Goal: Browse casually

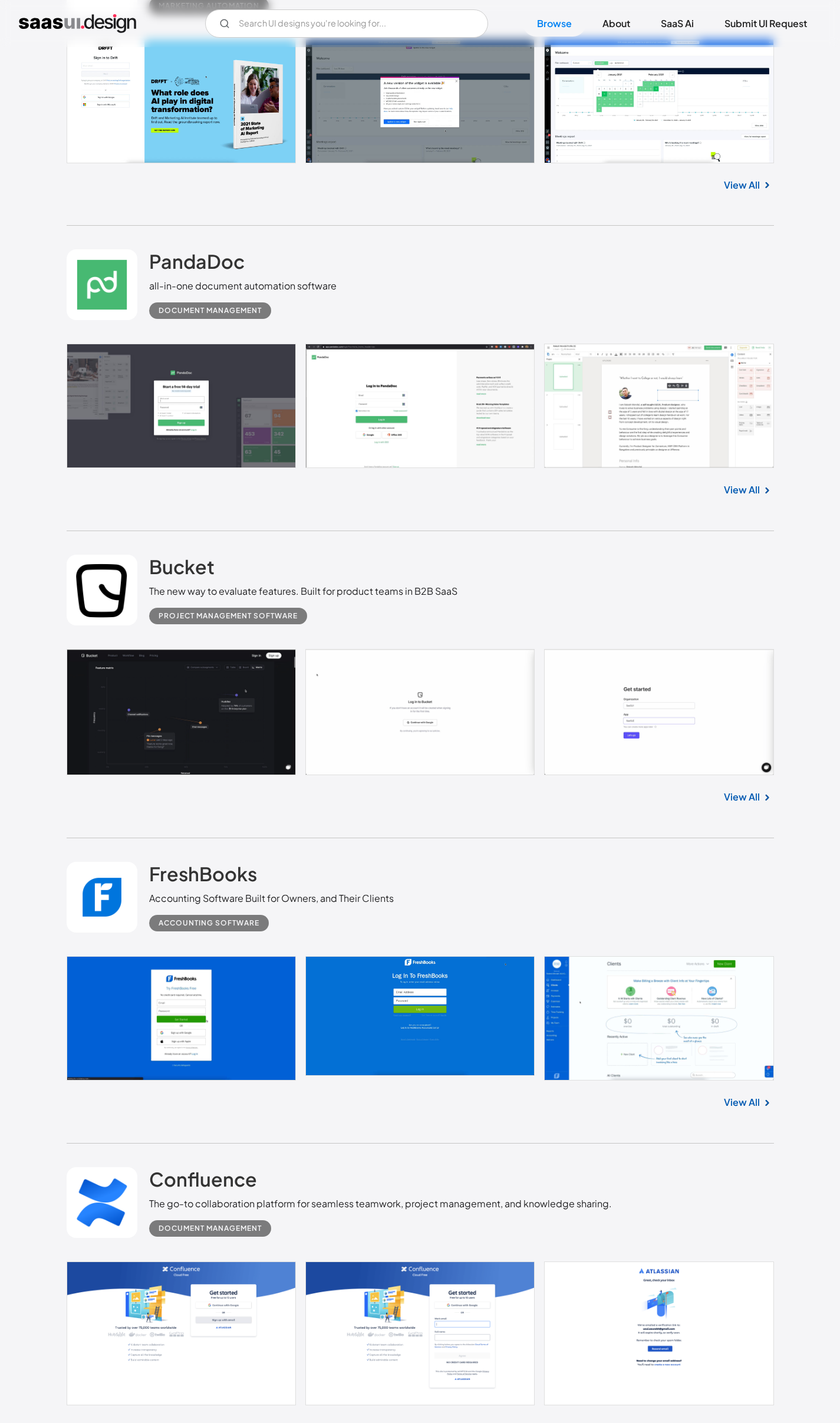
scroll to position [1872, 0]
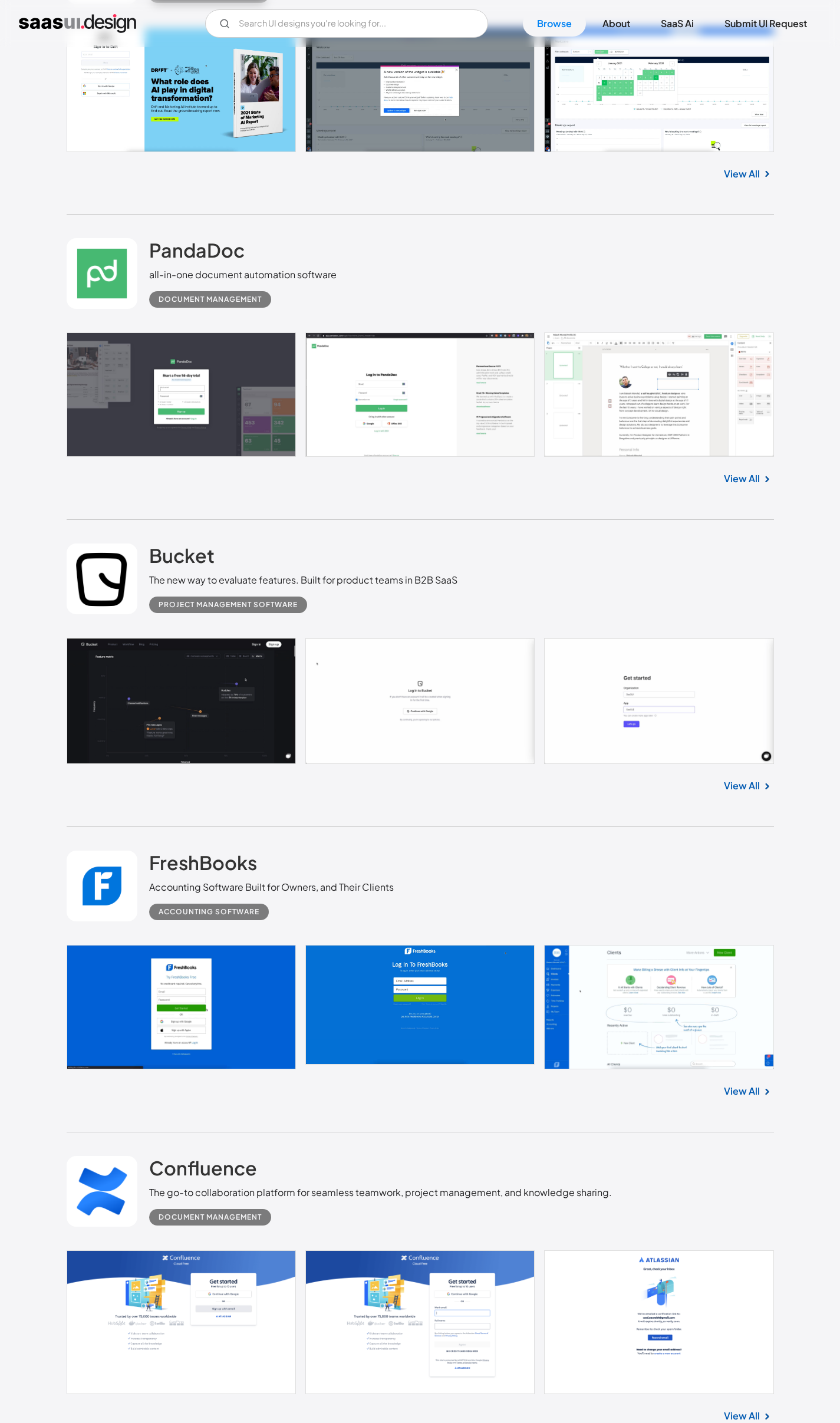
click at [648, 713] on link at bounding box center [420, 701] width 707 height 126
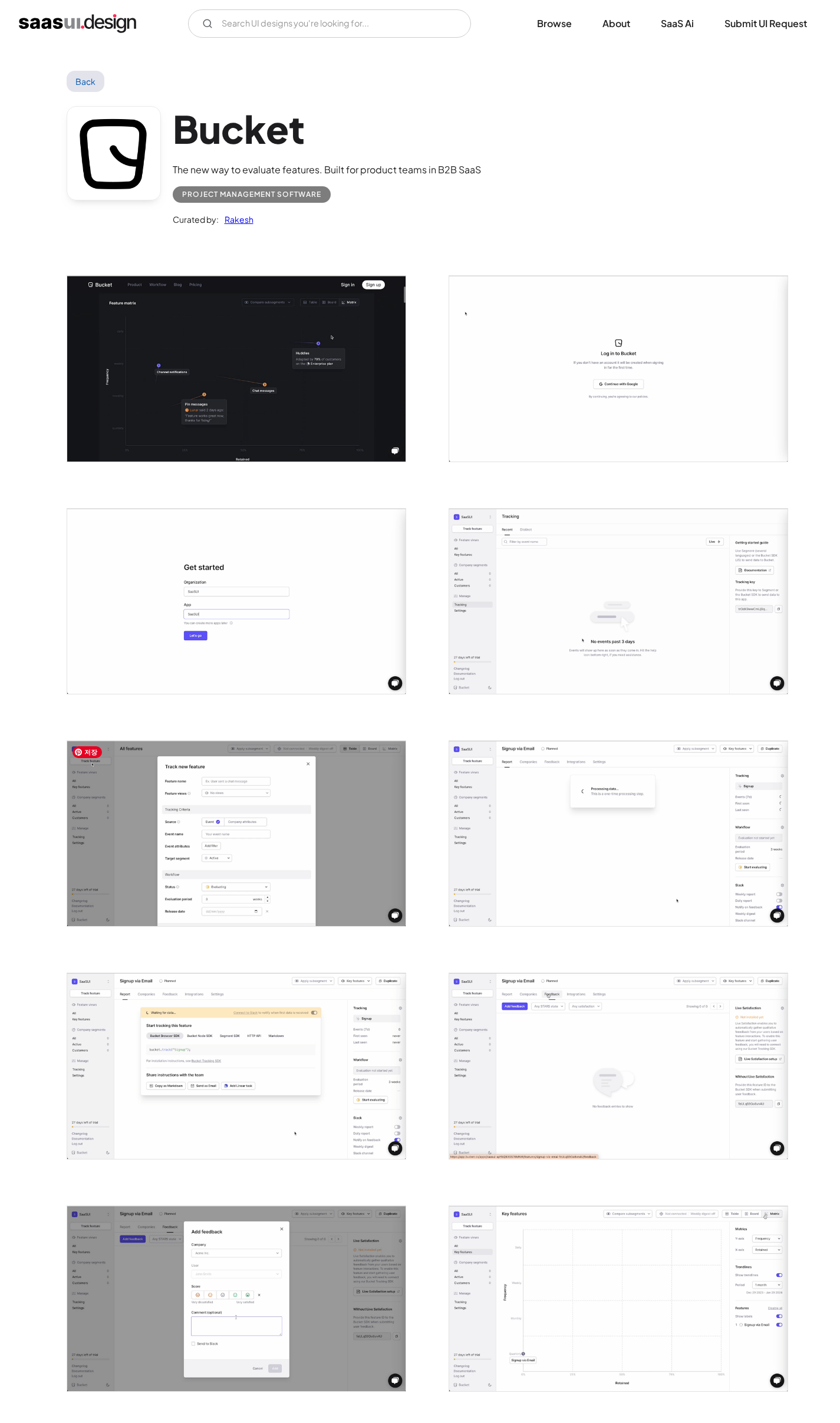
click at [219, 844] on img "open lightbox" at bounding box center [236, 834] width 338 height 185
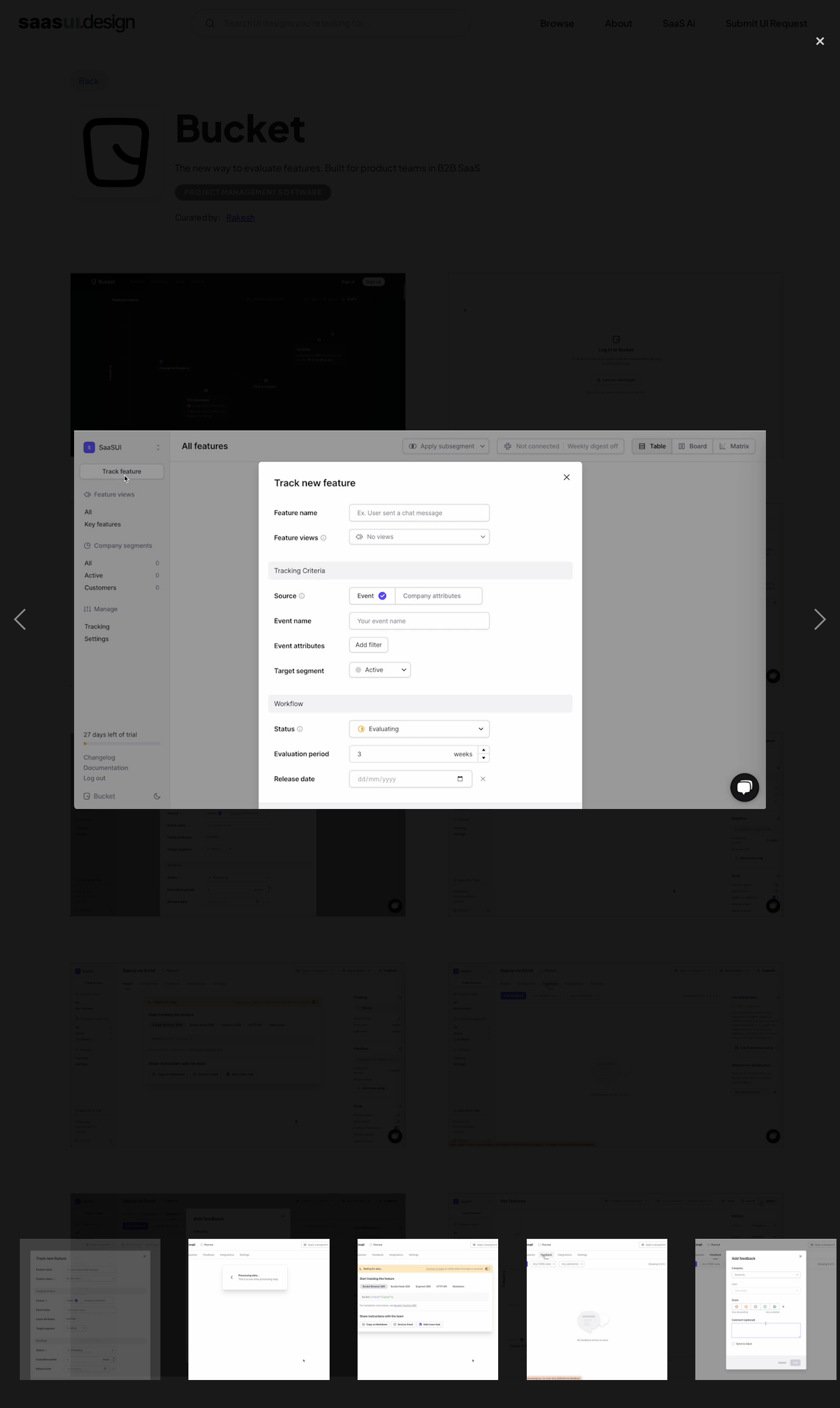
scroll to position [0, 690]
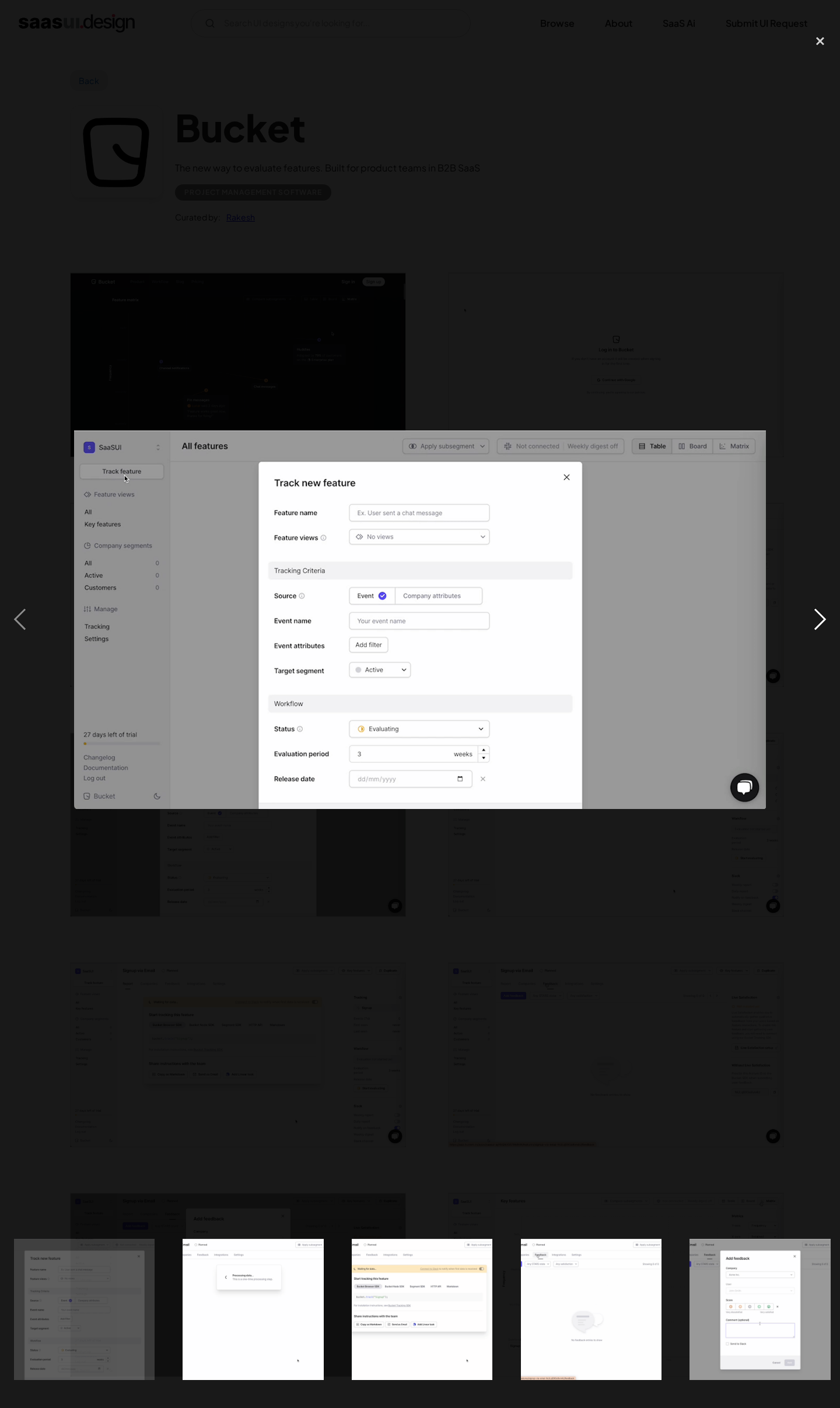
click at [822, 620] on div "next image" at bounding box center [820, 619] width 40 height 1183
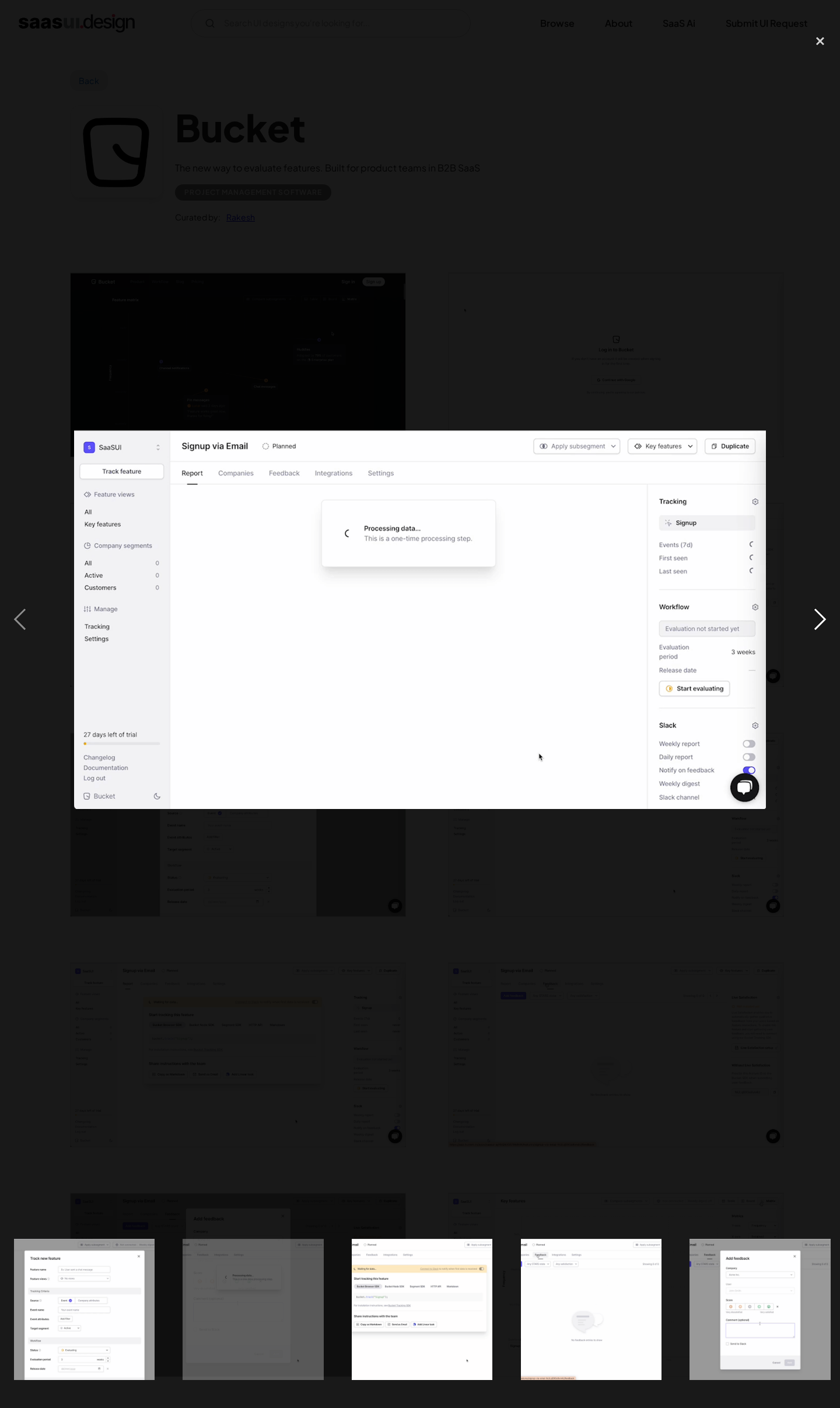
click at [822, 620] on div "next image" at bounding box center [820, 619] width 40 height 1183
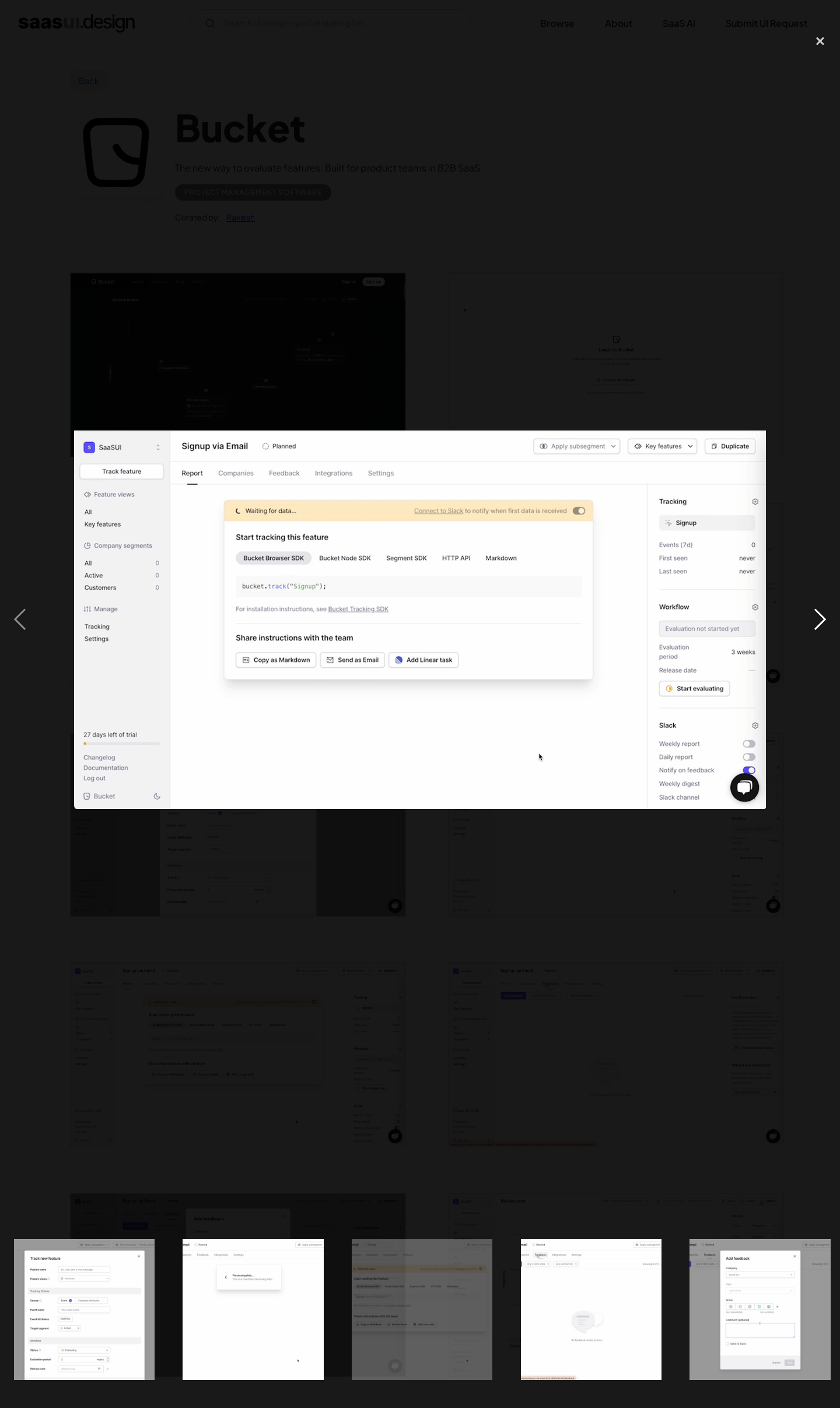
click at [822, 620] on div "next image" at bounding box center [820, 619] width 40 height 1183
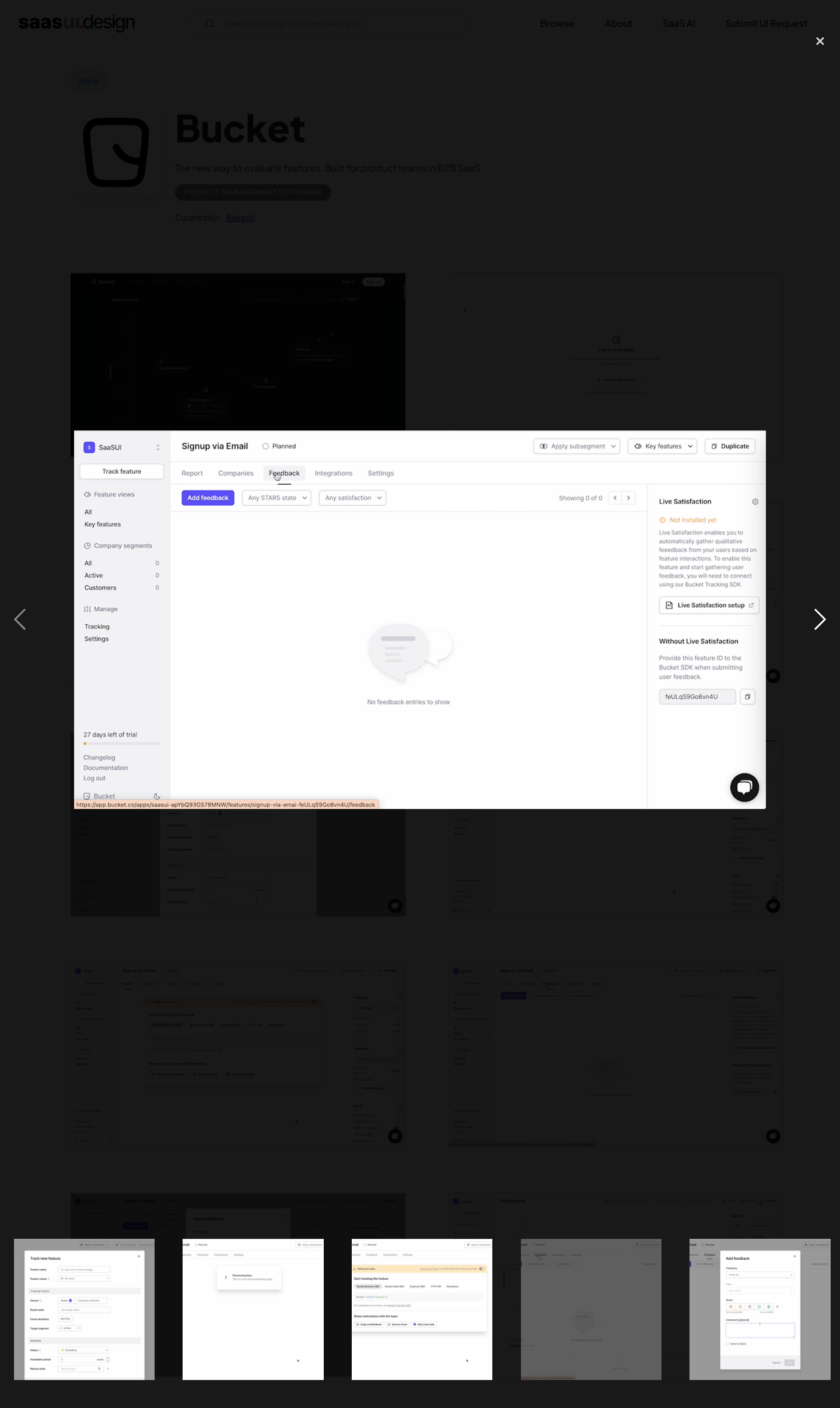
click at [822, 620] on div "next image" at bounding box center [820, 619] width 40 height 1183
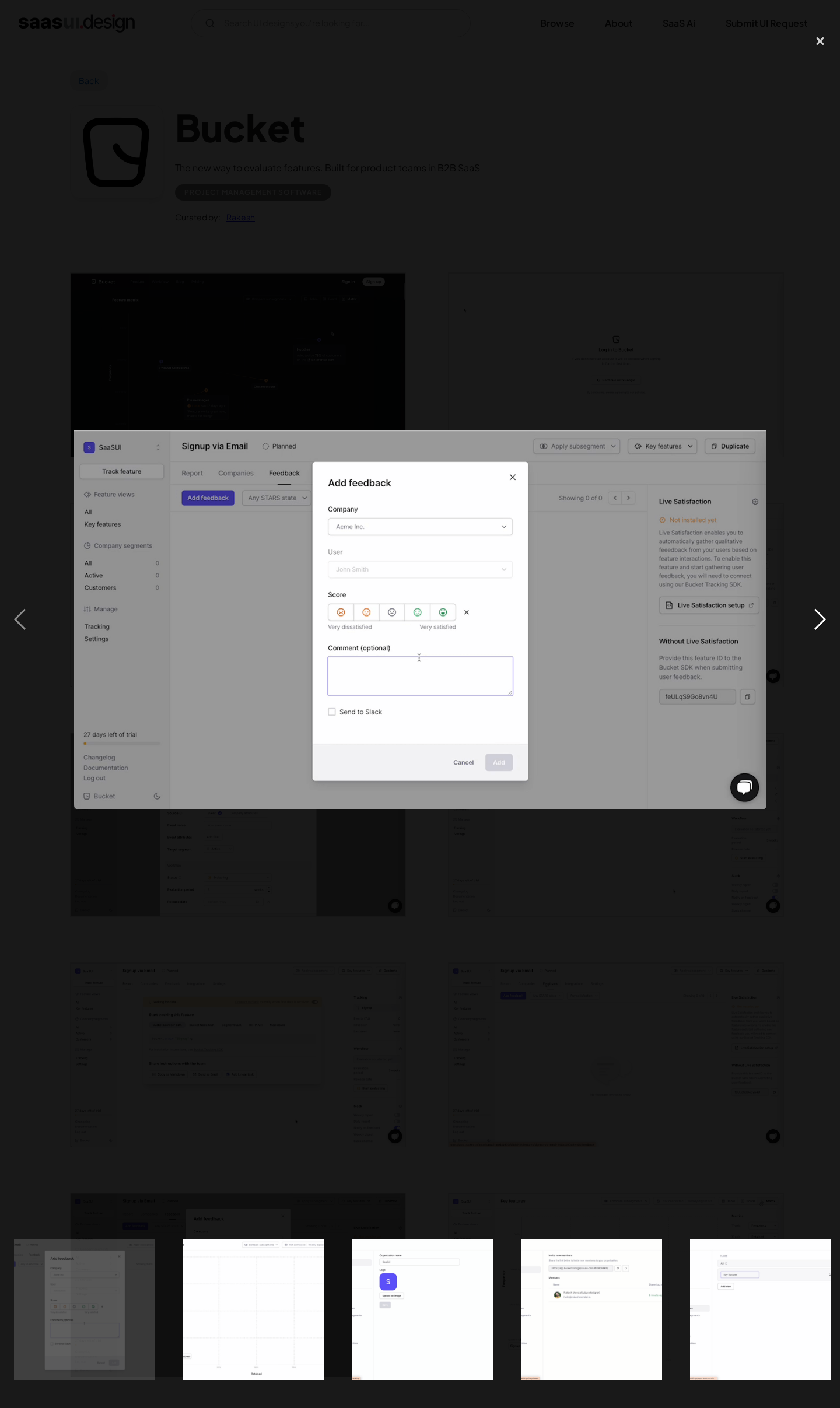
click at [822, 620] on div "next image" at bounding box center [820, 619] width 40 height 1183
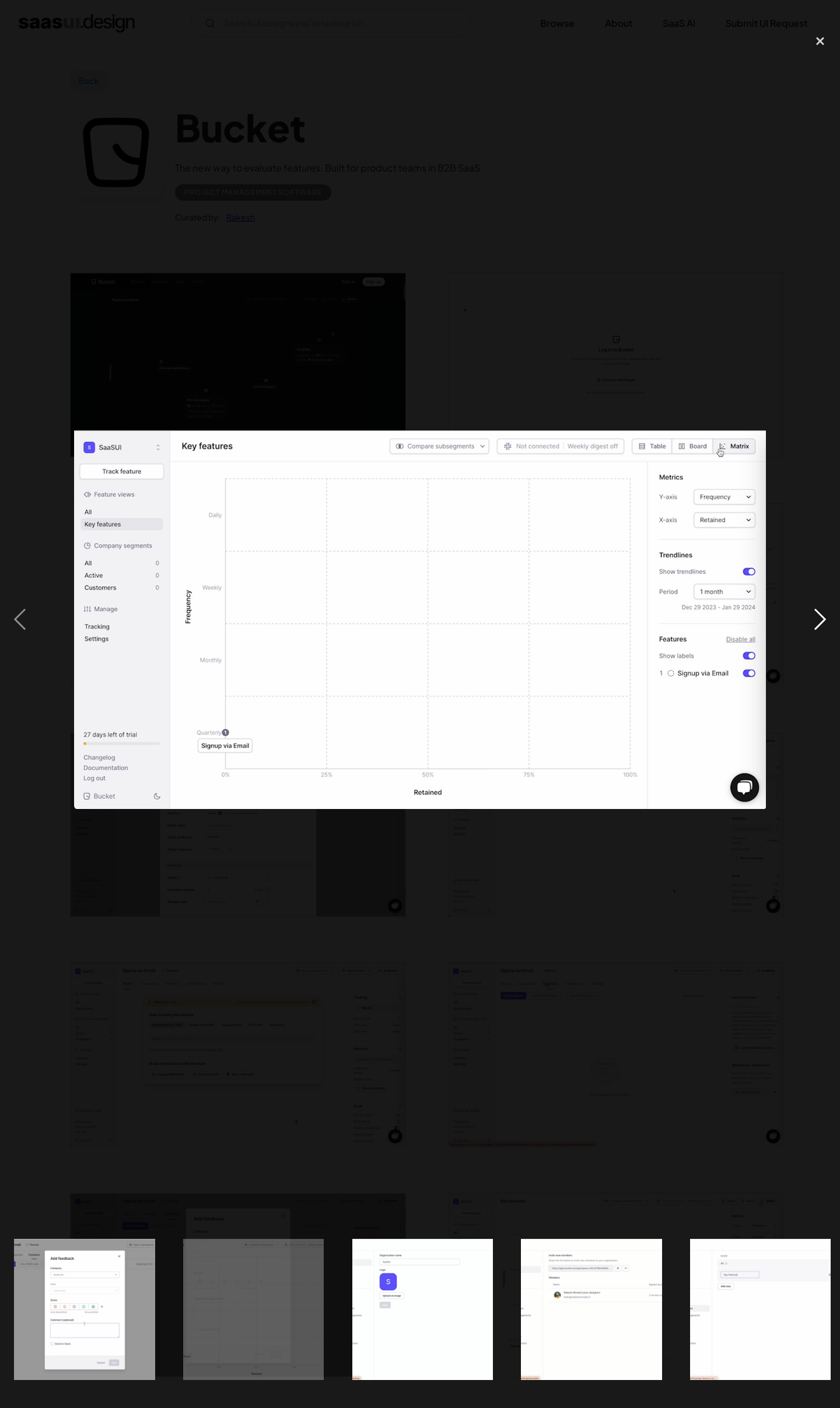
click at [822, 620] on div "next image" at bounding box center [820, 619] width 40 height 1183
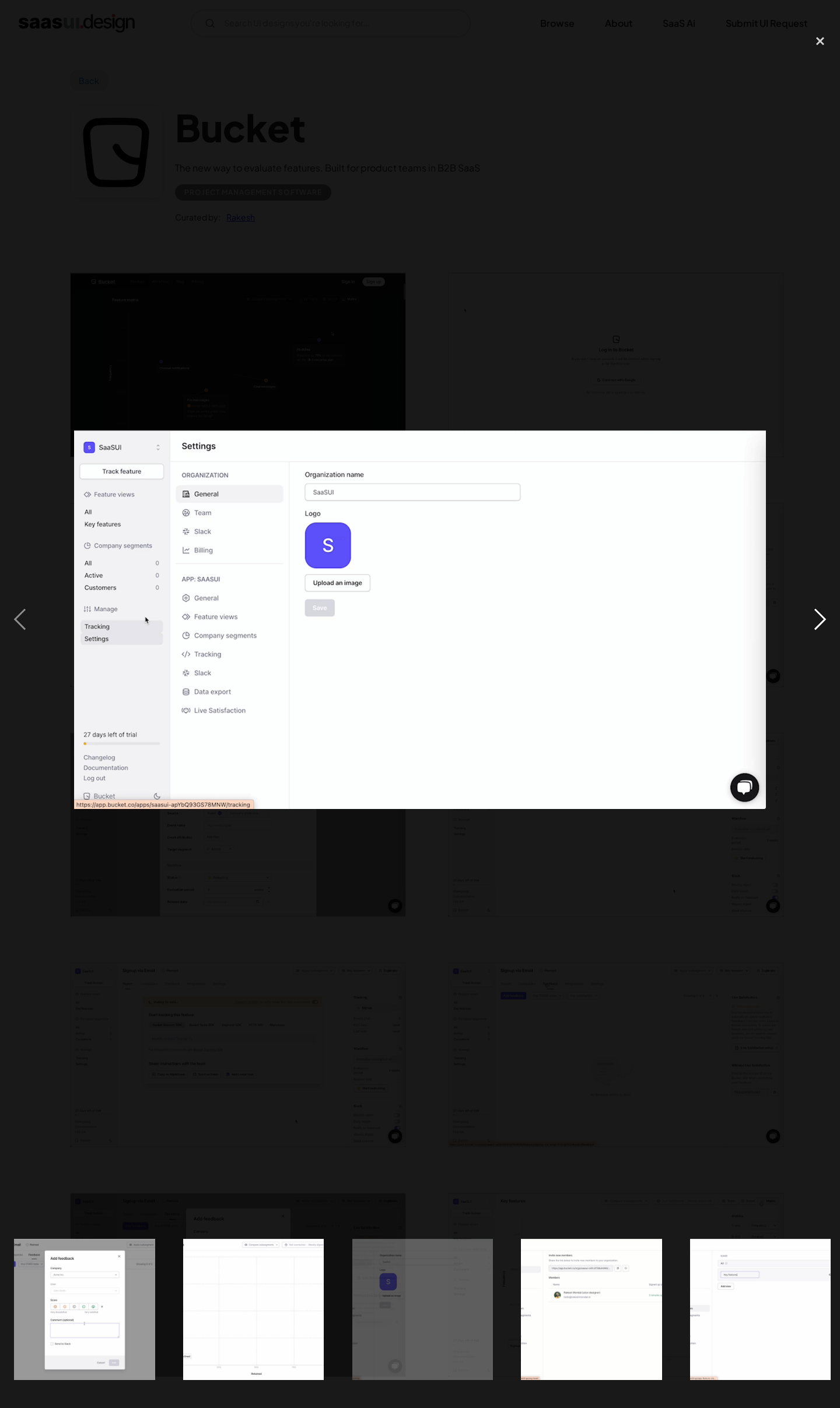
click at [822, 620] on div "next image" at bounding box center [820, 619] width 40 height 1183
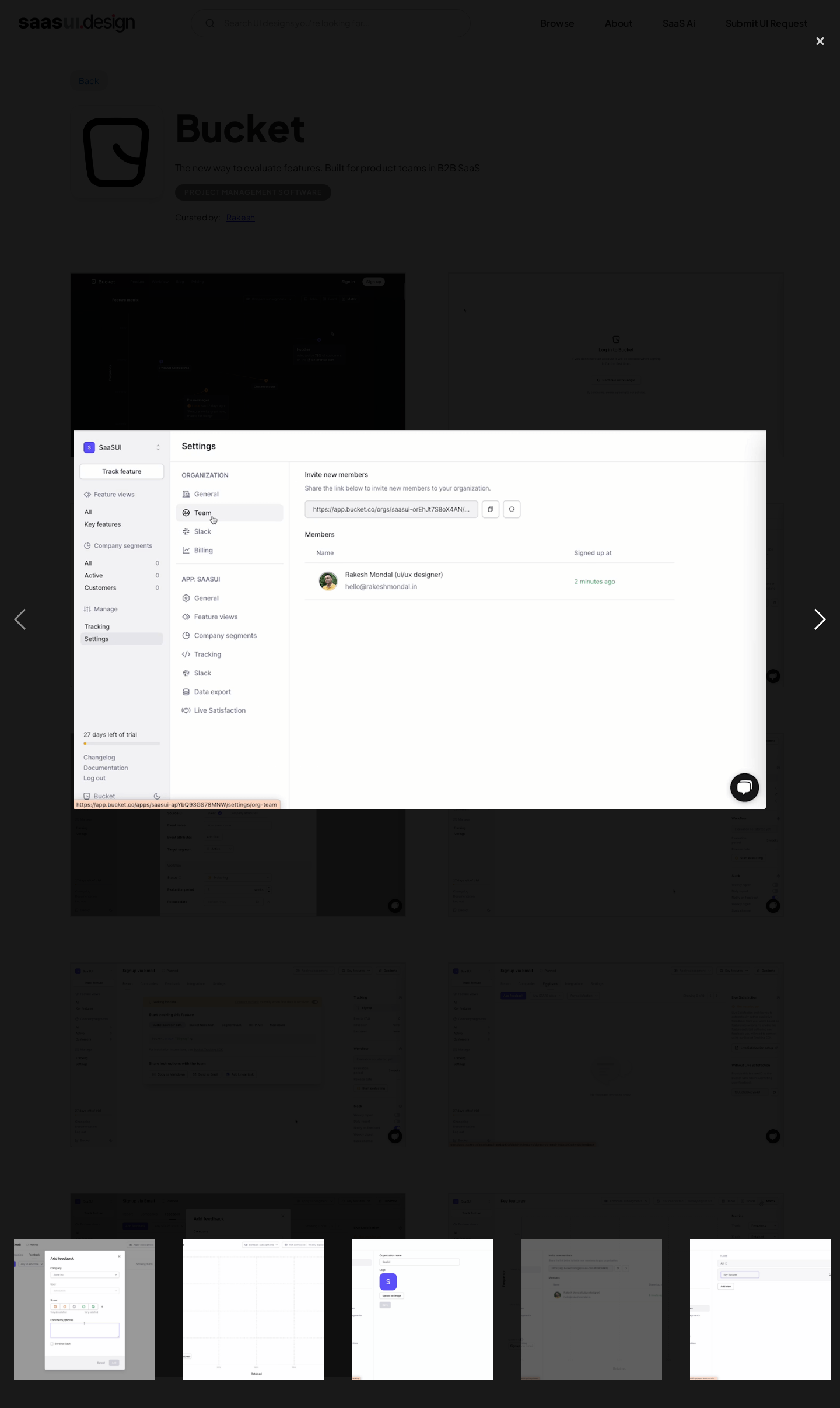
click at [822, 620] on div "next image" at bounding box center [820, 619] width 40 height 1183
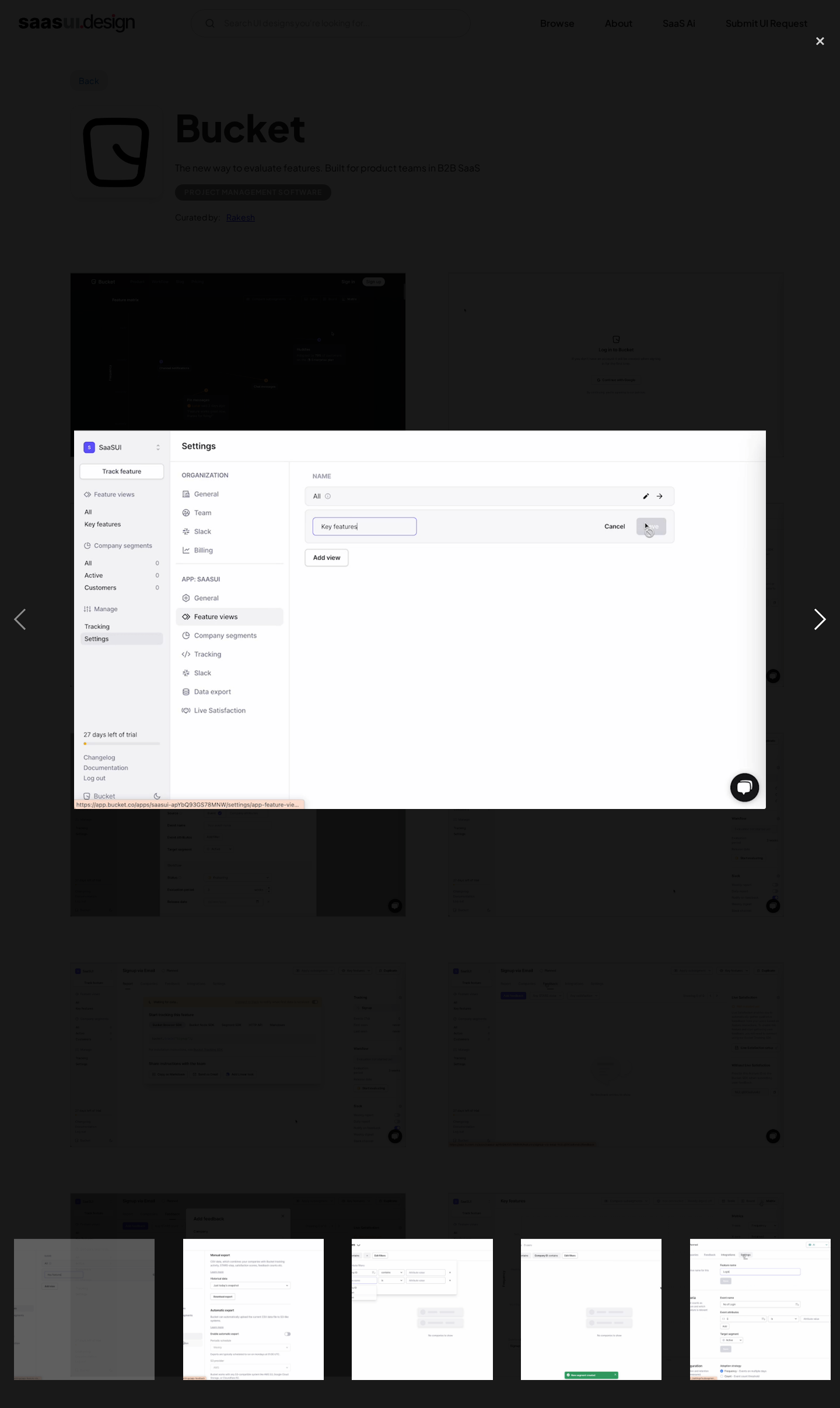
click at [822, 620] on div "next image" at bounding box center [820, 619] width 40 height 1183
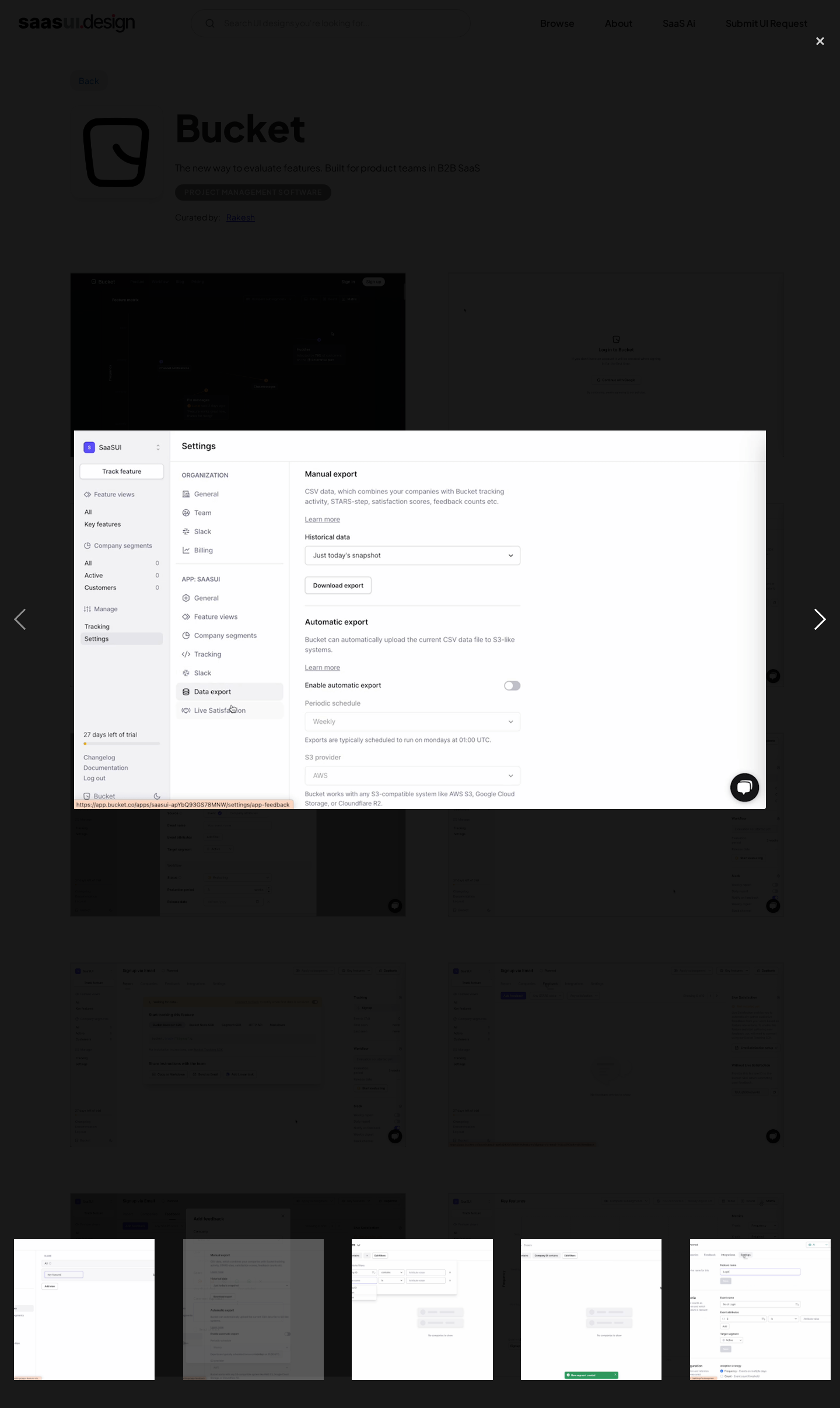
click at [822, 620] on div "next image" at bounding box center [820, 619] width 40 height 1183
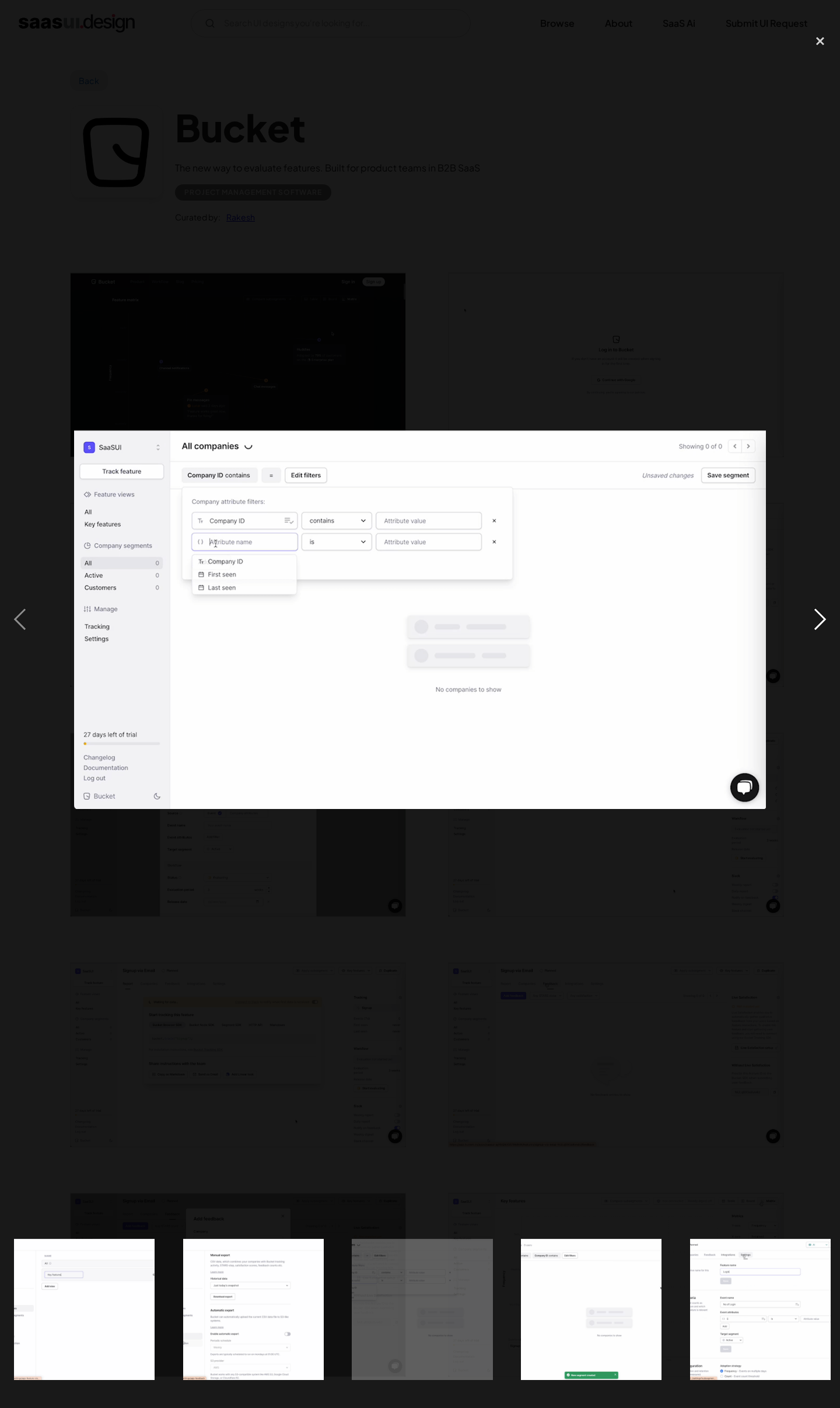
click at [822, 620] on div "next image" at bounding box center [820, 619] width 40 height 1183
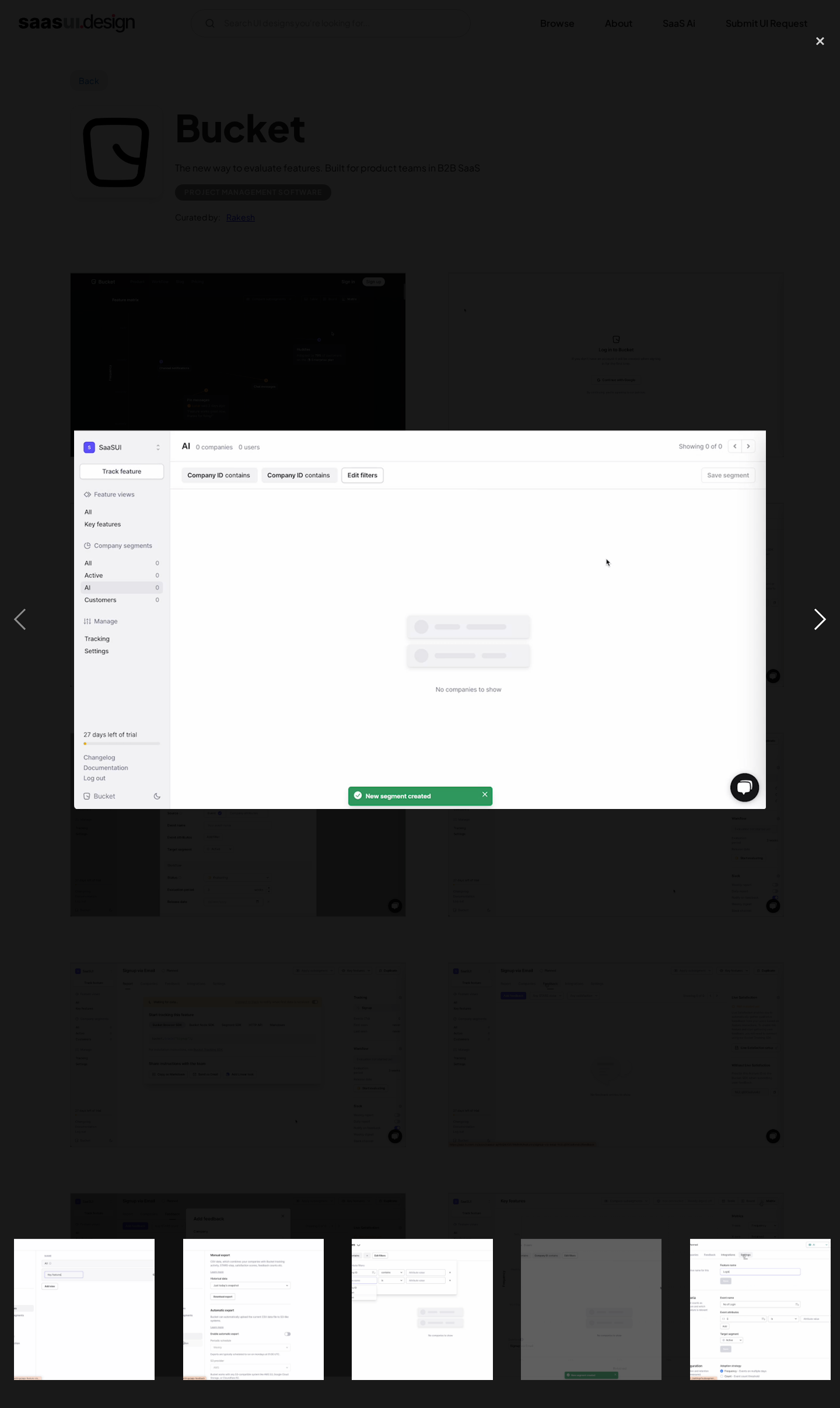
click at [822, 620] on div "next image" at bounding box center [820, 619] width 40 height 1183
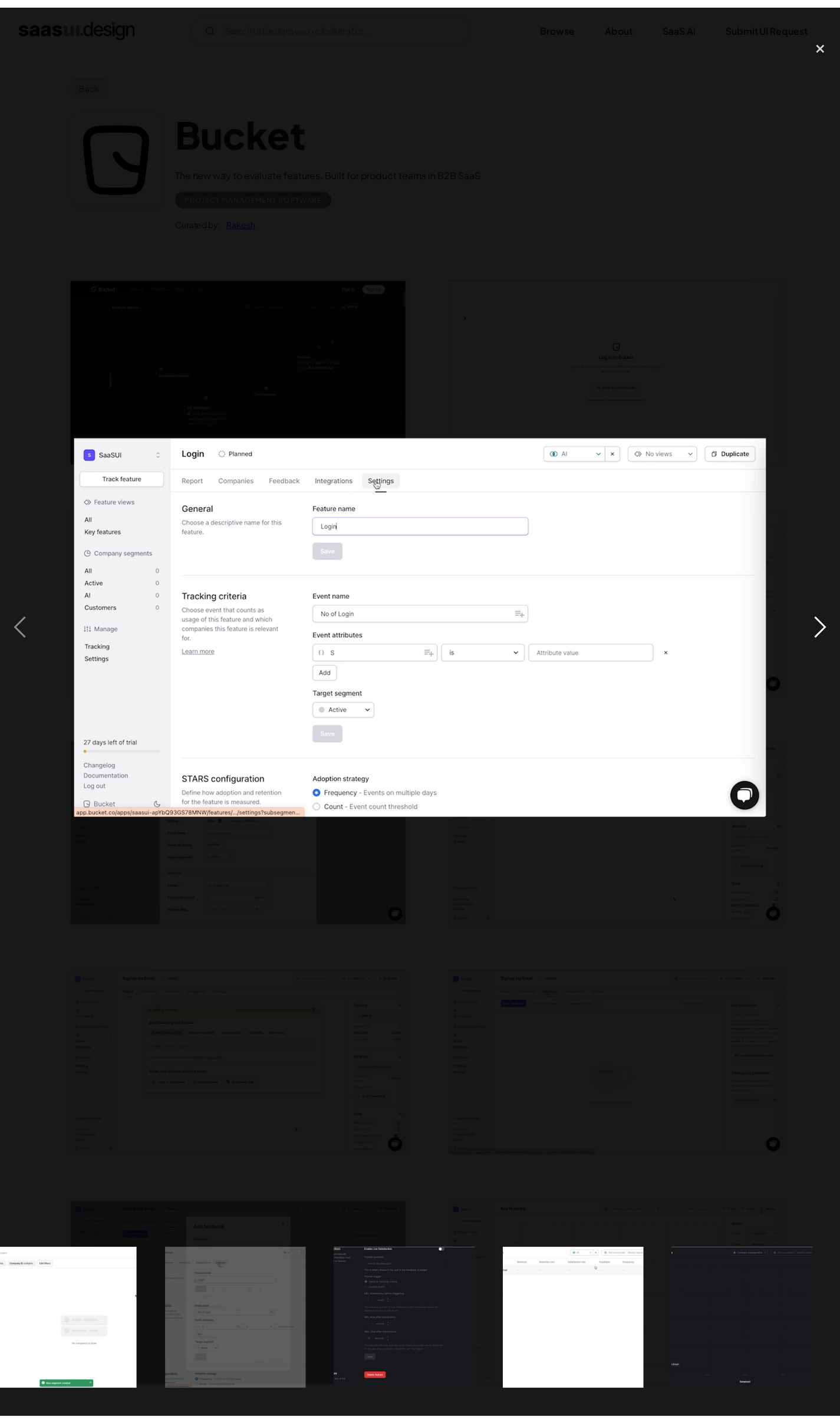
scroll to position [0, 2593]
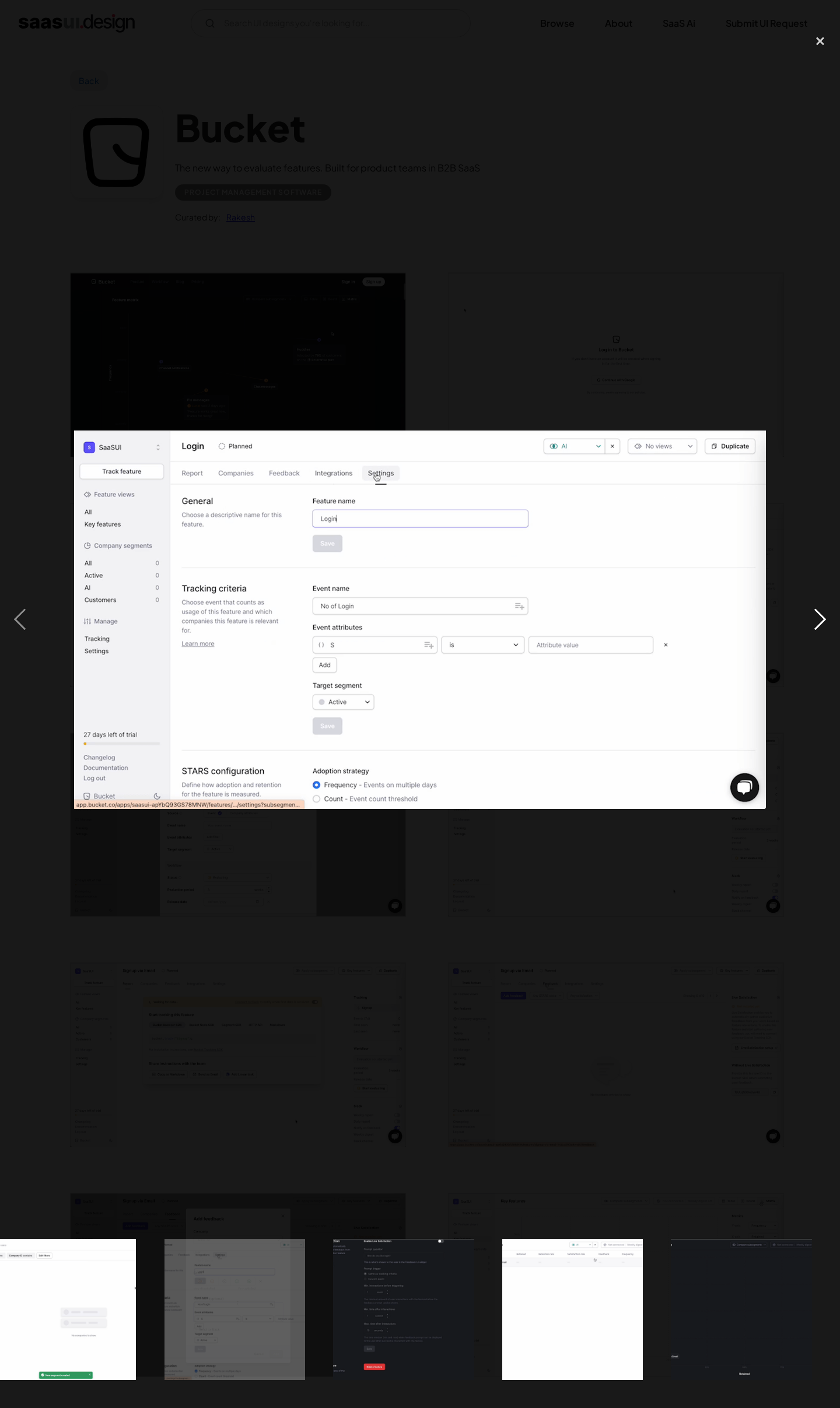
click at [822, 620] on div "next image" at bounding box center [820, 619] width 40 height 1183
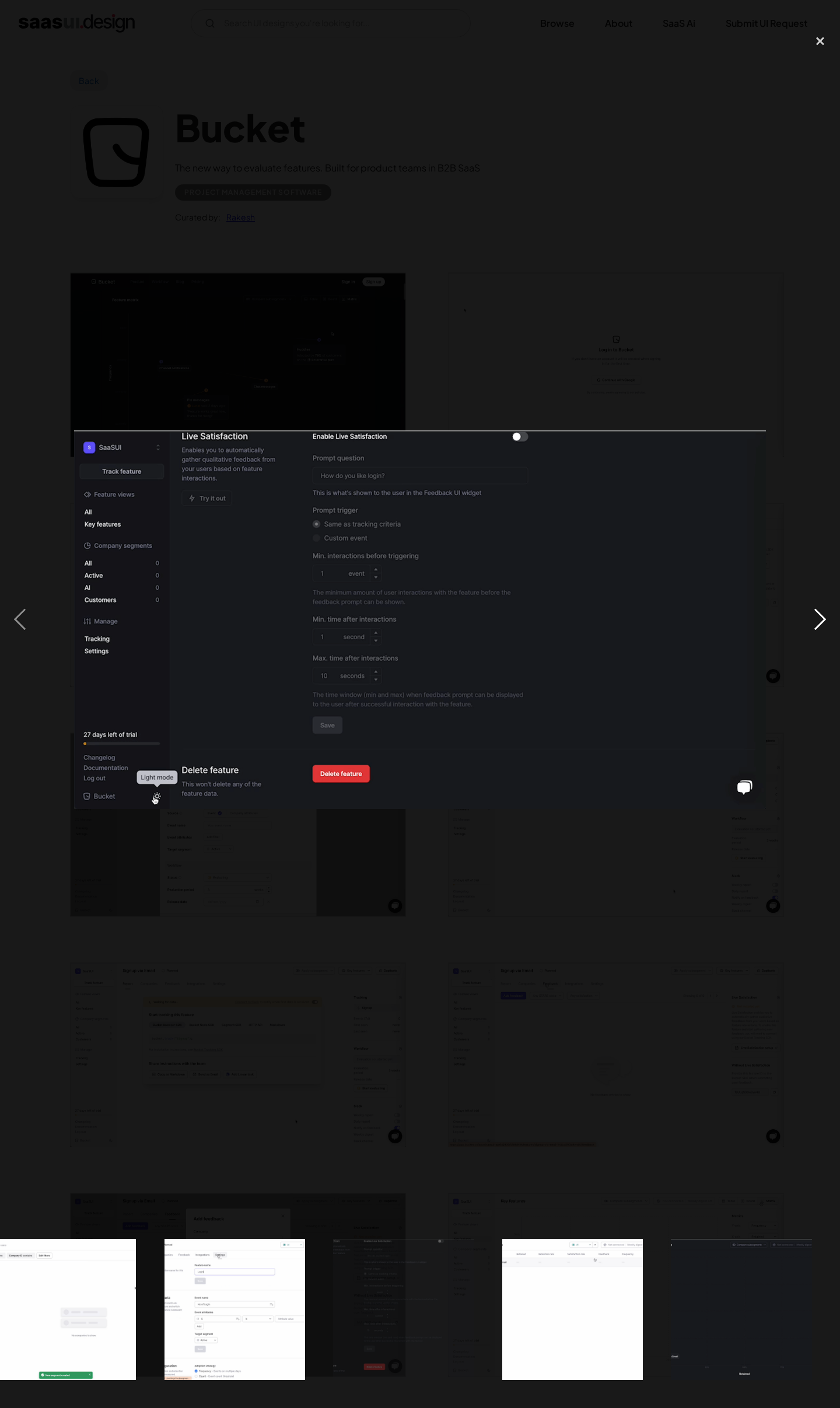
click at [822, 620] on div "next image" at bounding box center [820, 619] width 40 height 1183
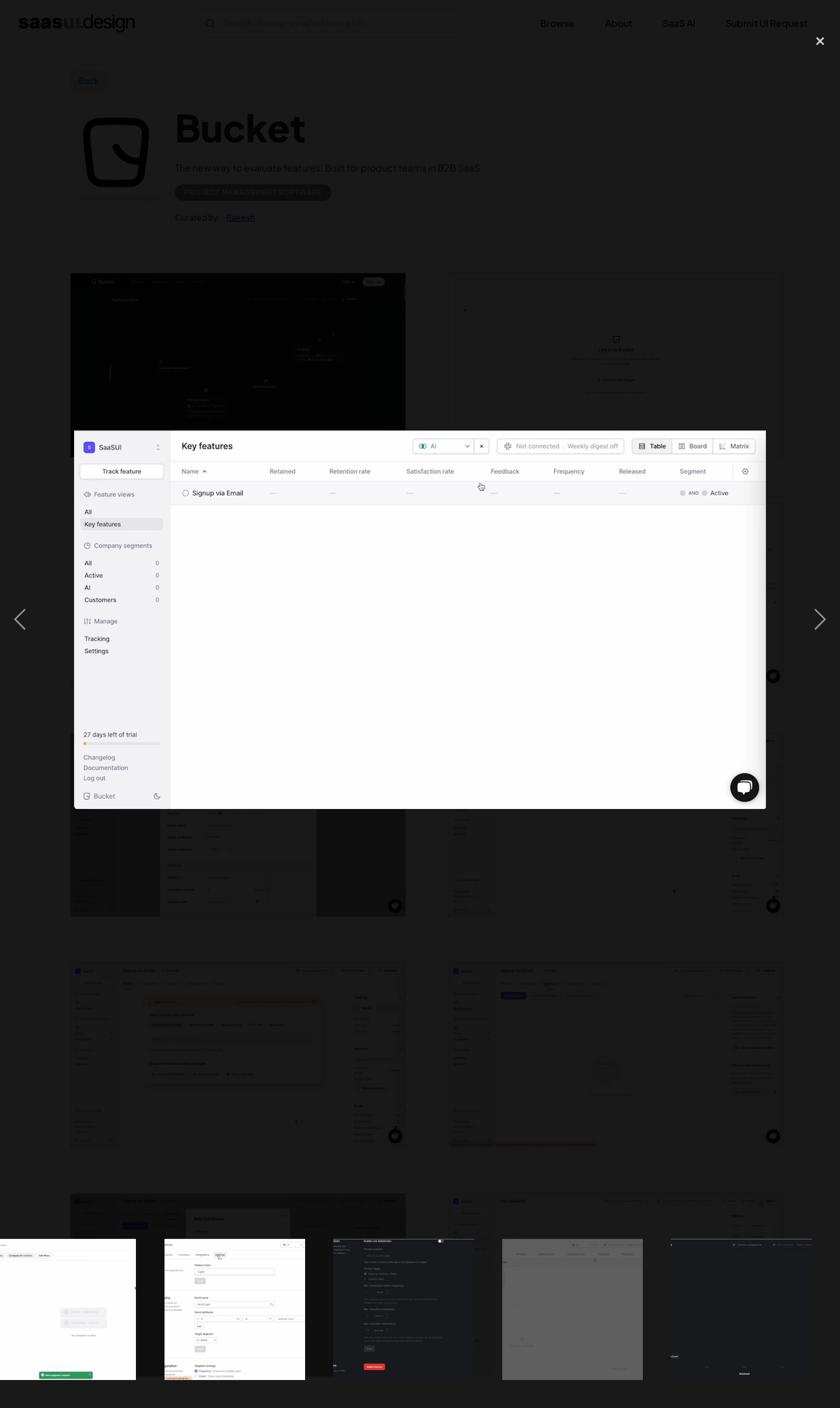
click at [669, 905] on div at bounding box center [420, 619] width 840 height 1183
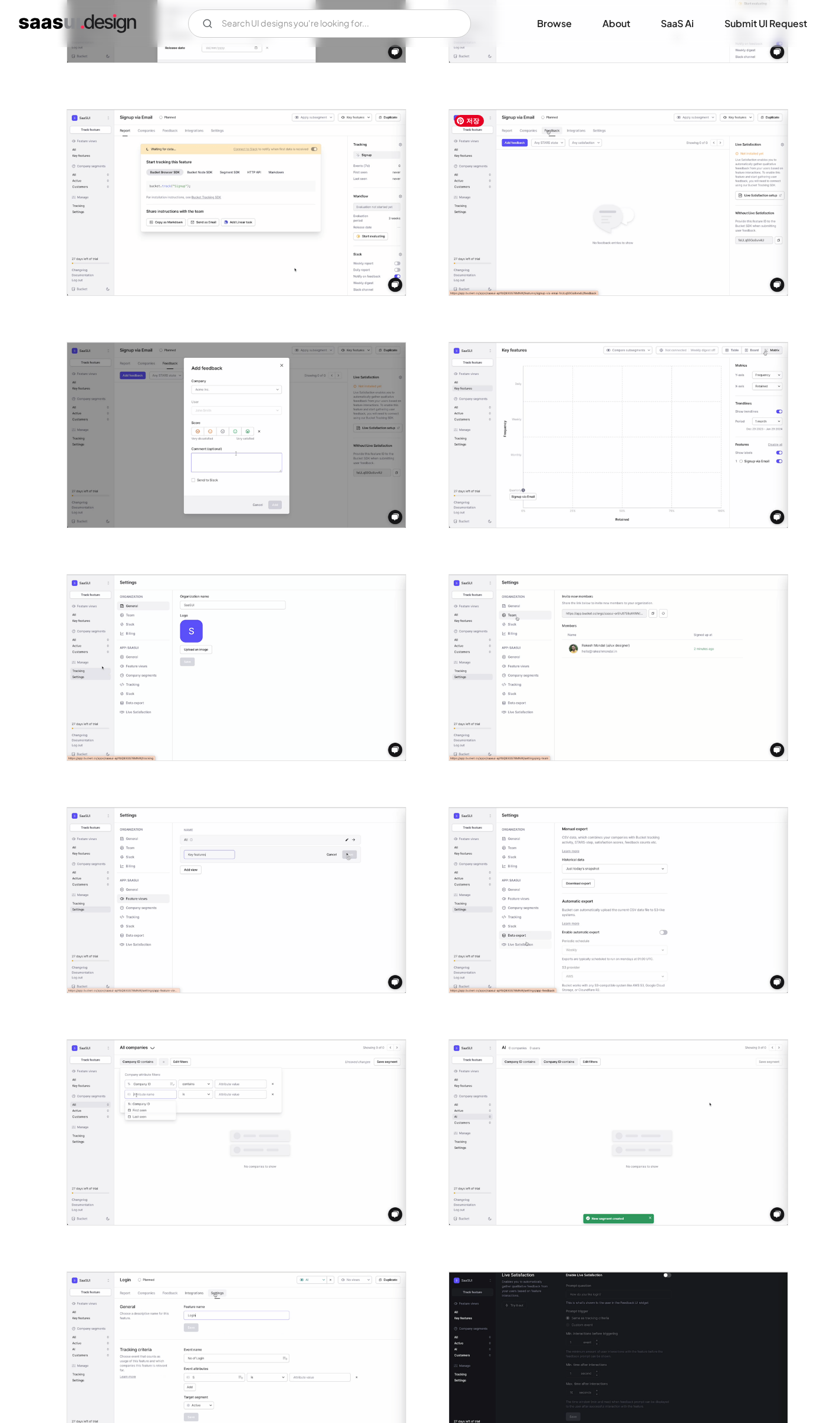
scroll to position [1044, 0]
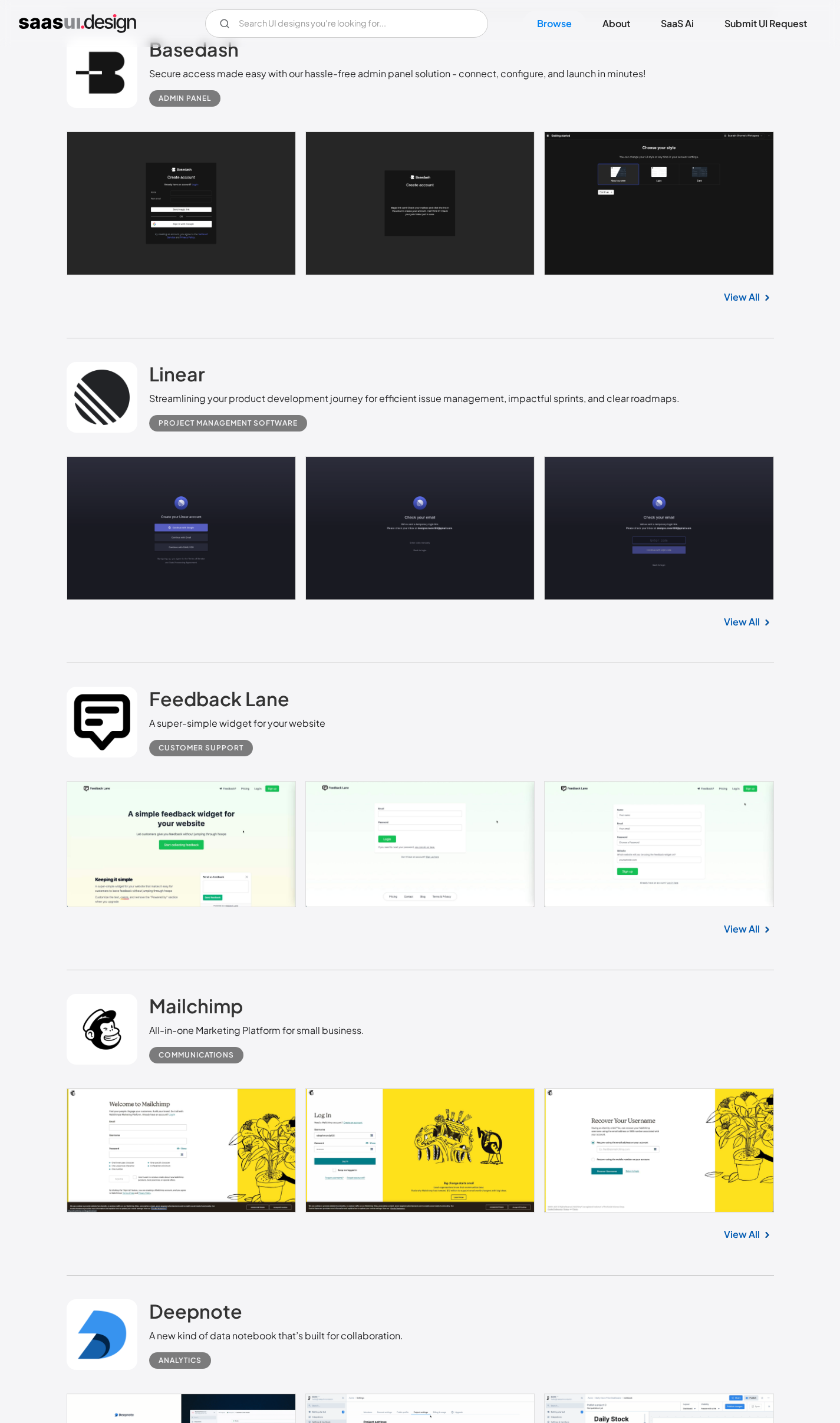
scroll to position [6948, 0]
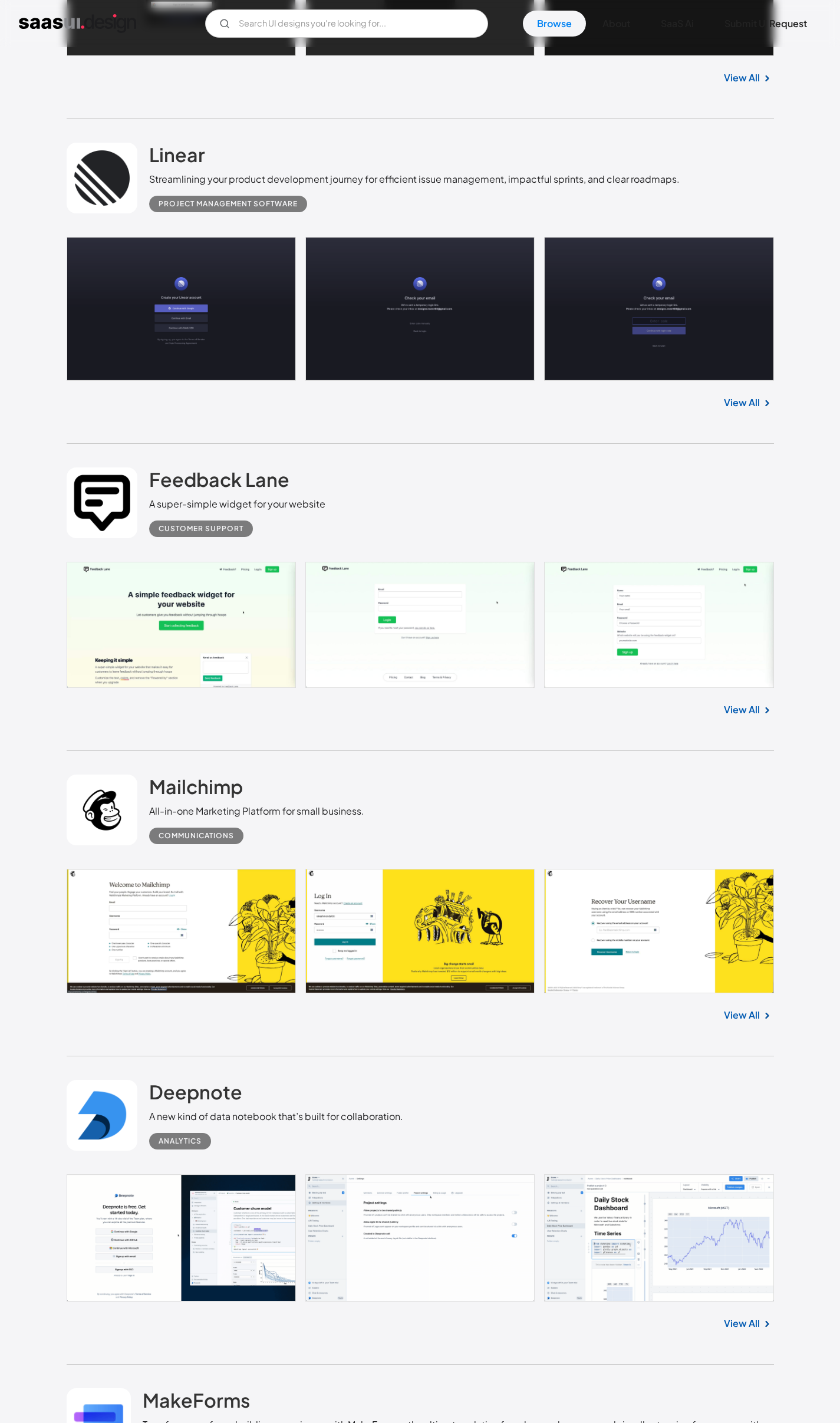
click at [213, 869] on link at bounding box center [420, 931] width 707 height 125
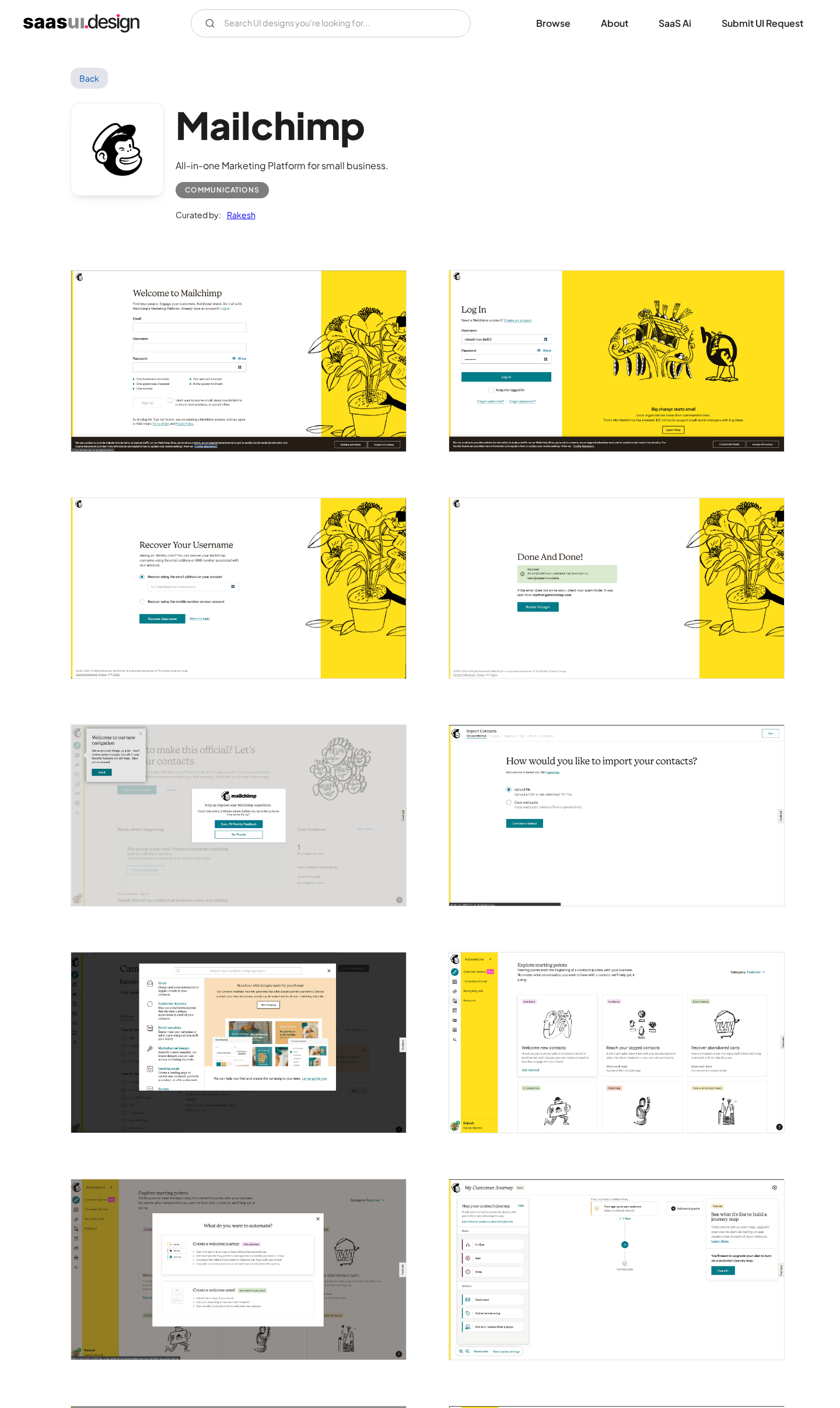
scroll to position [452, 0]
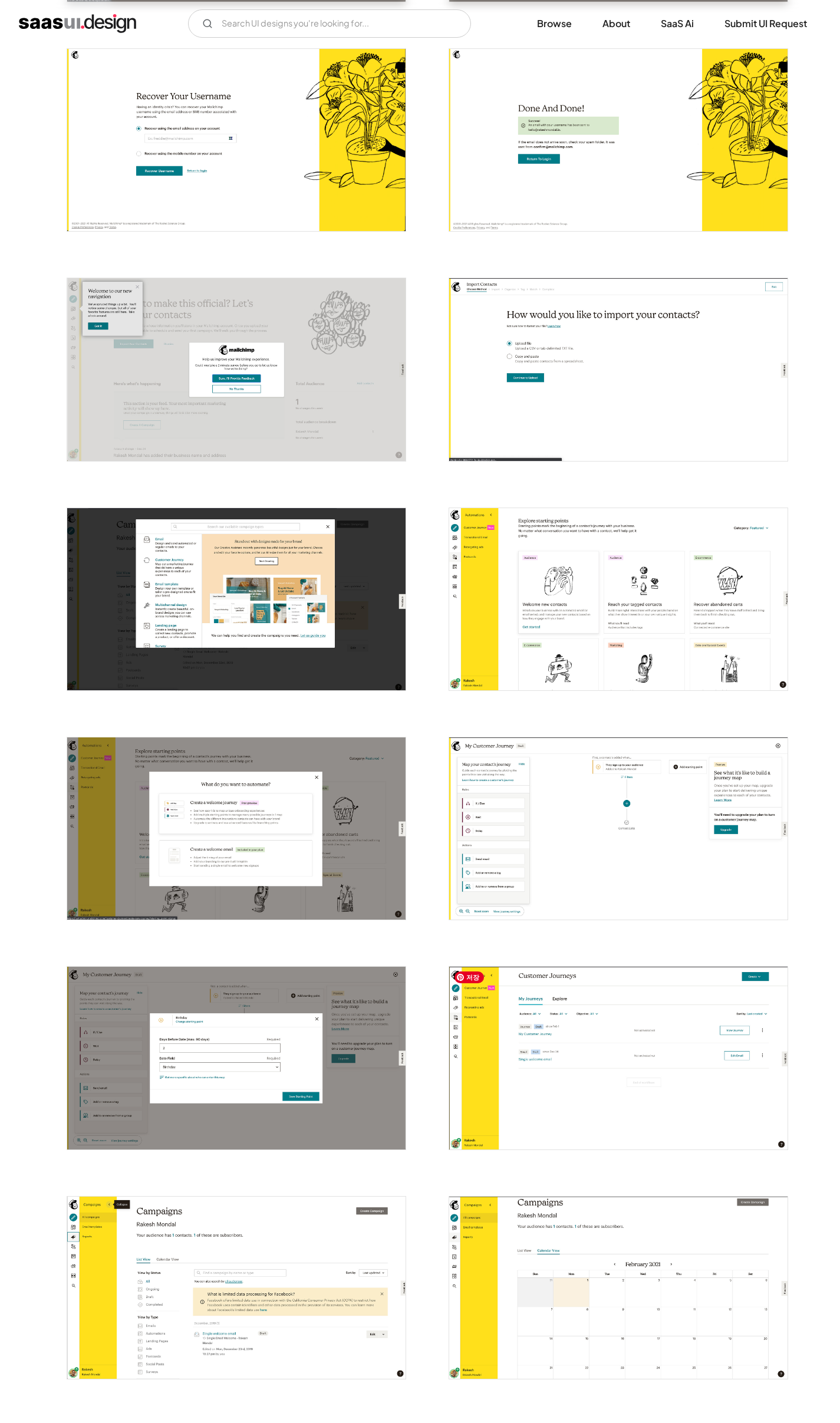
click at [610, 1062] on img "open lightbox" at bounding box center [618, 1057] width 338 height 182
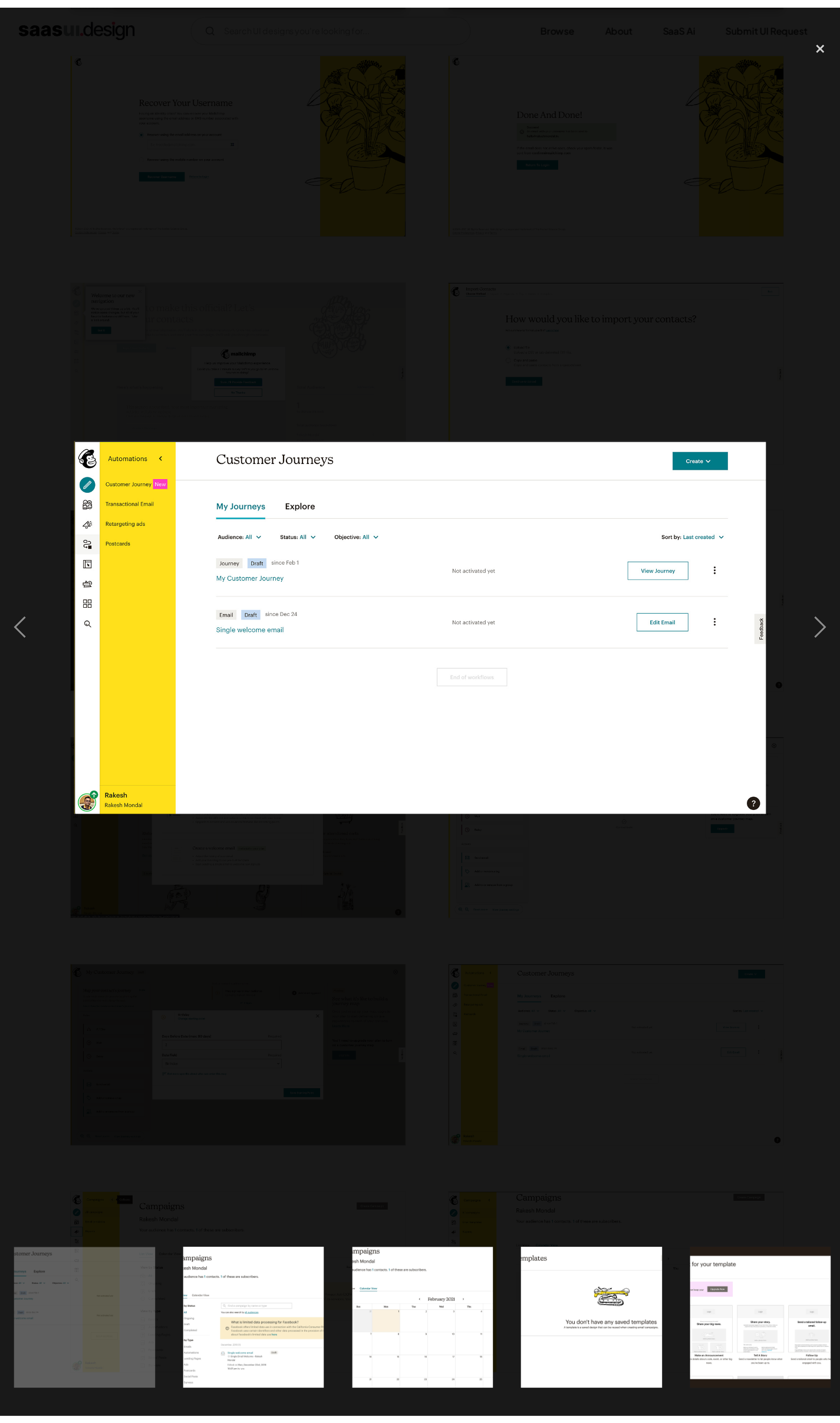
scroll to position [0, 1892]
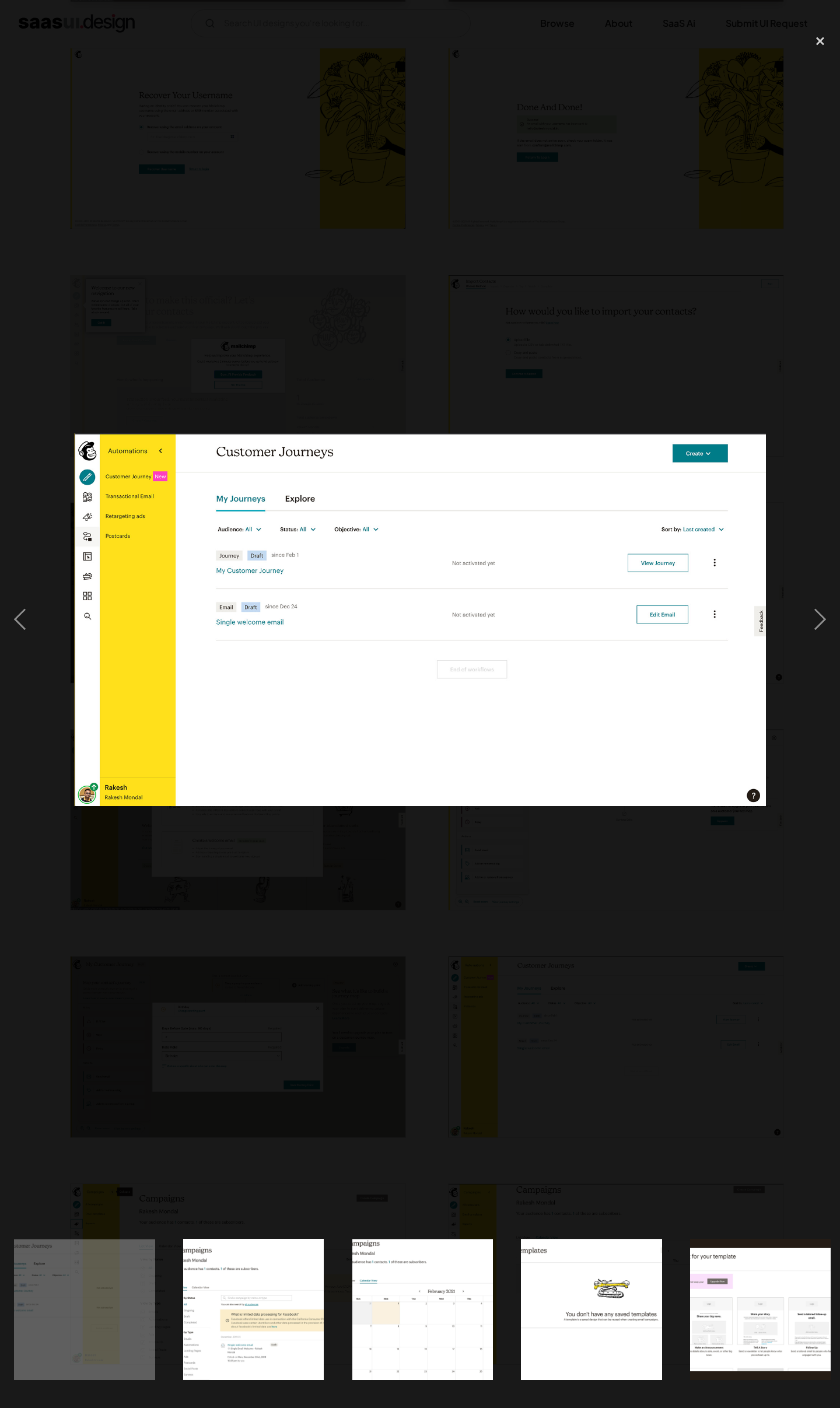
click at [725, 934] on div at bounding box center [420, 619] width 840 height 1183
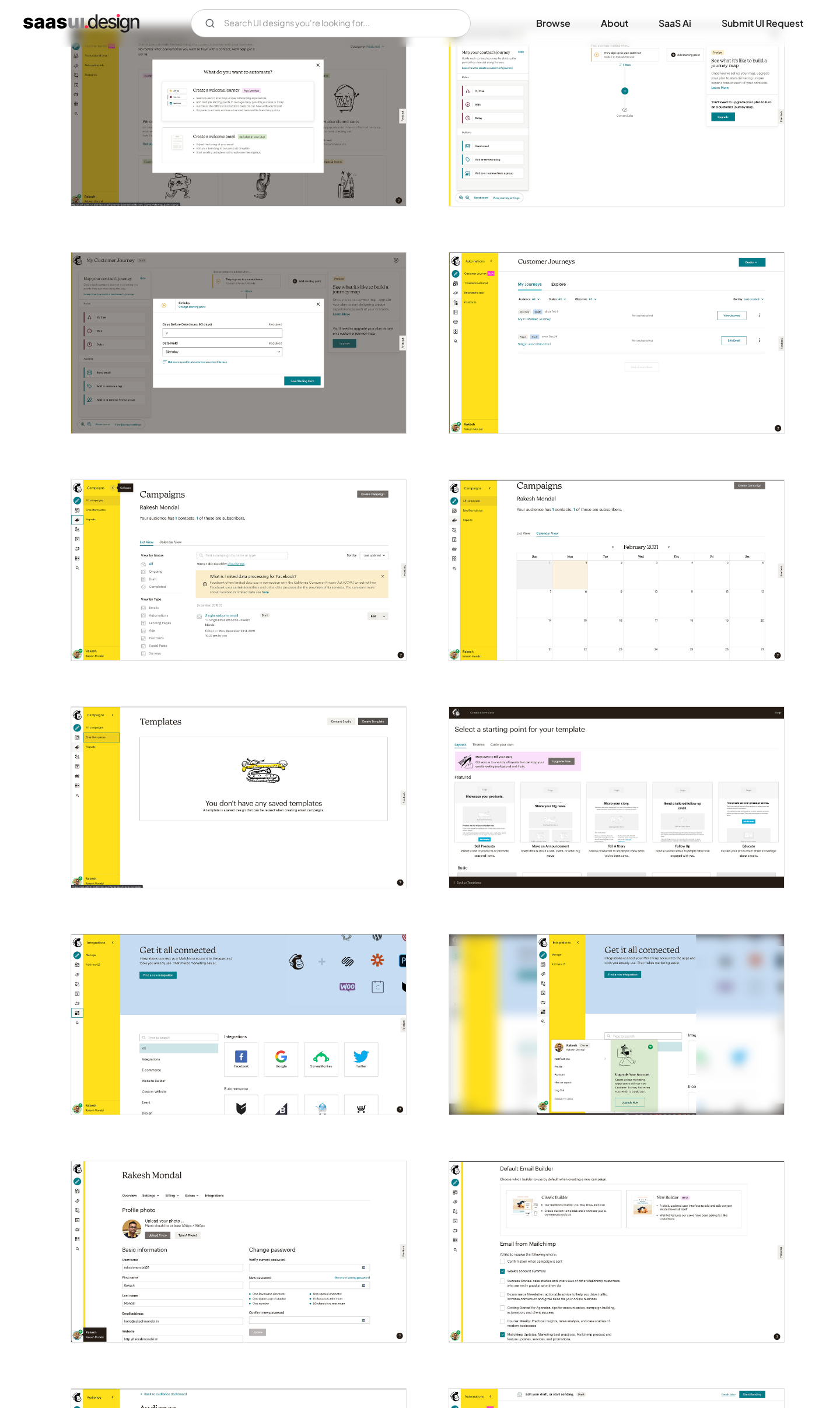
scroll to position [1258, 0]
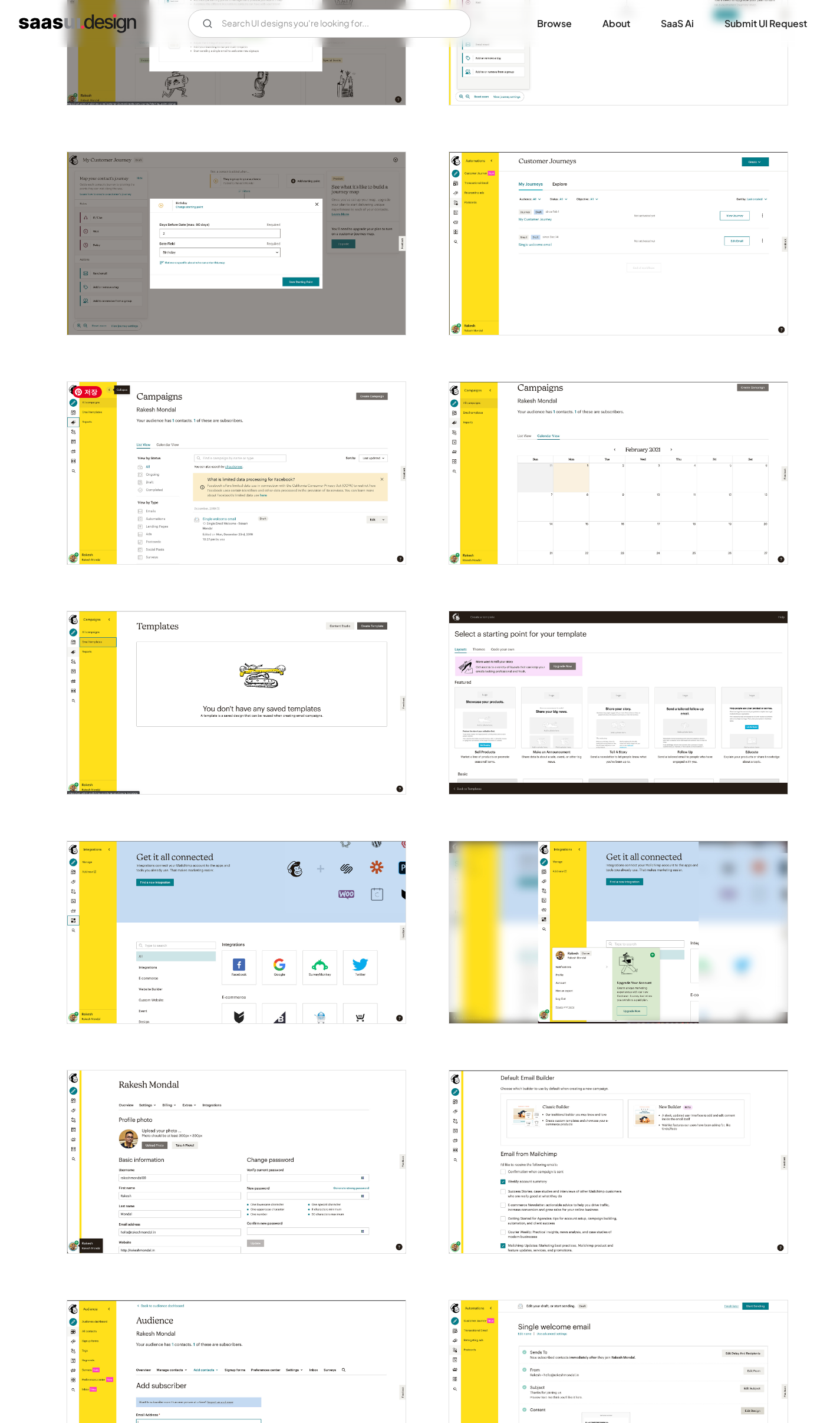
click at [330, 475] on img "open lightbox" at bounding box center [236, 472] width 338 height 182
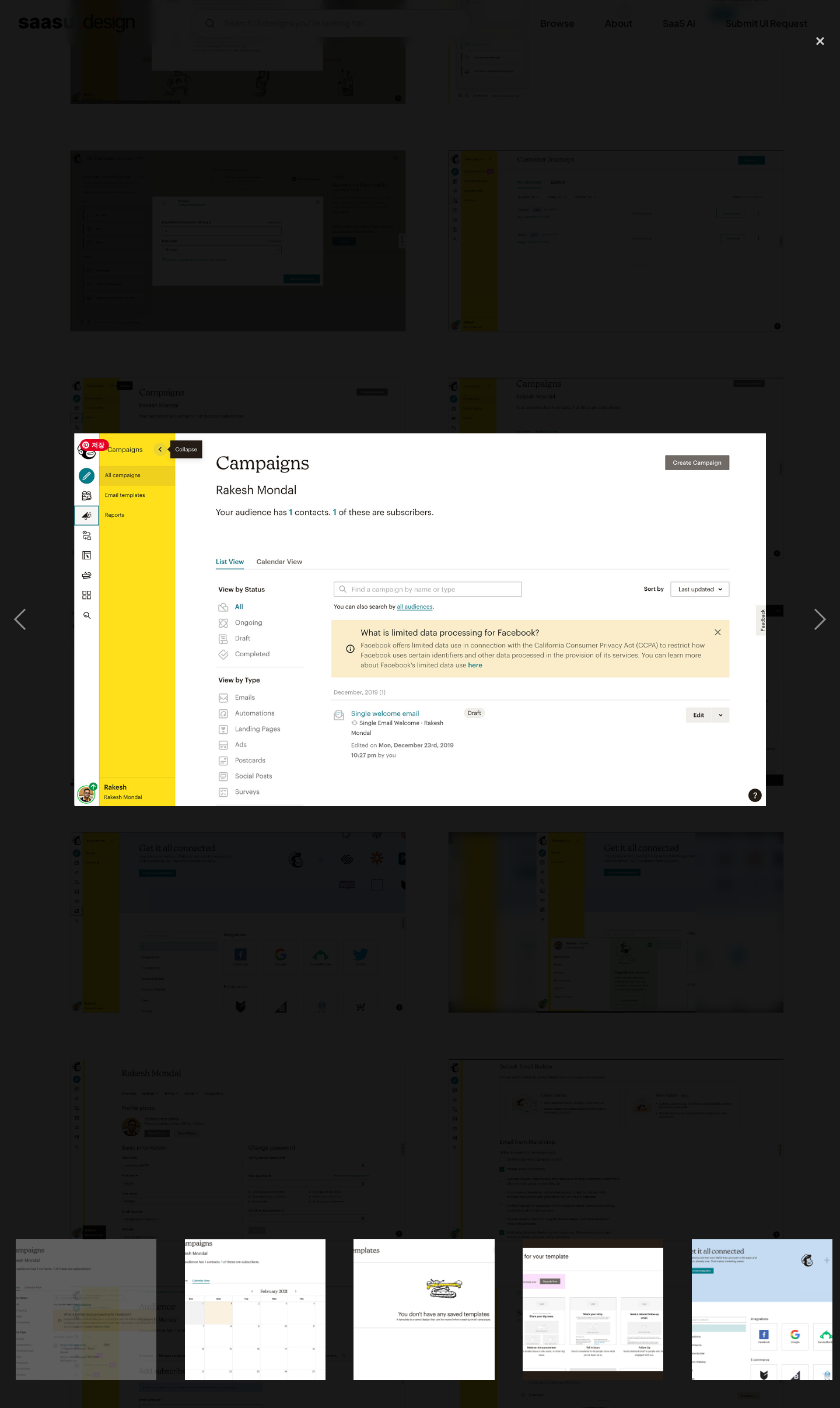
scroll to position [0, 2042]
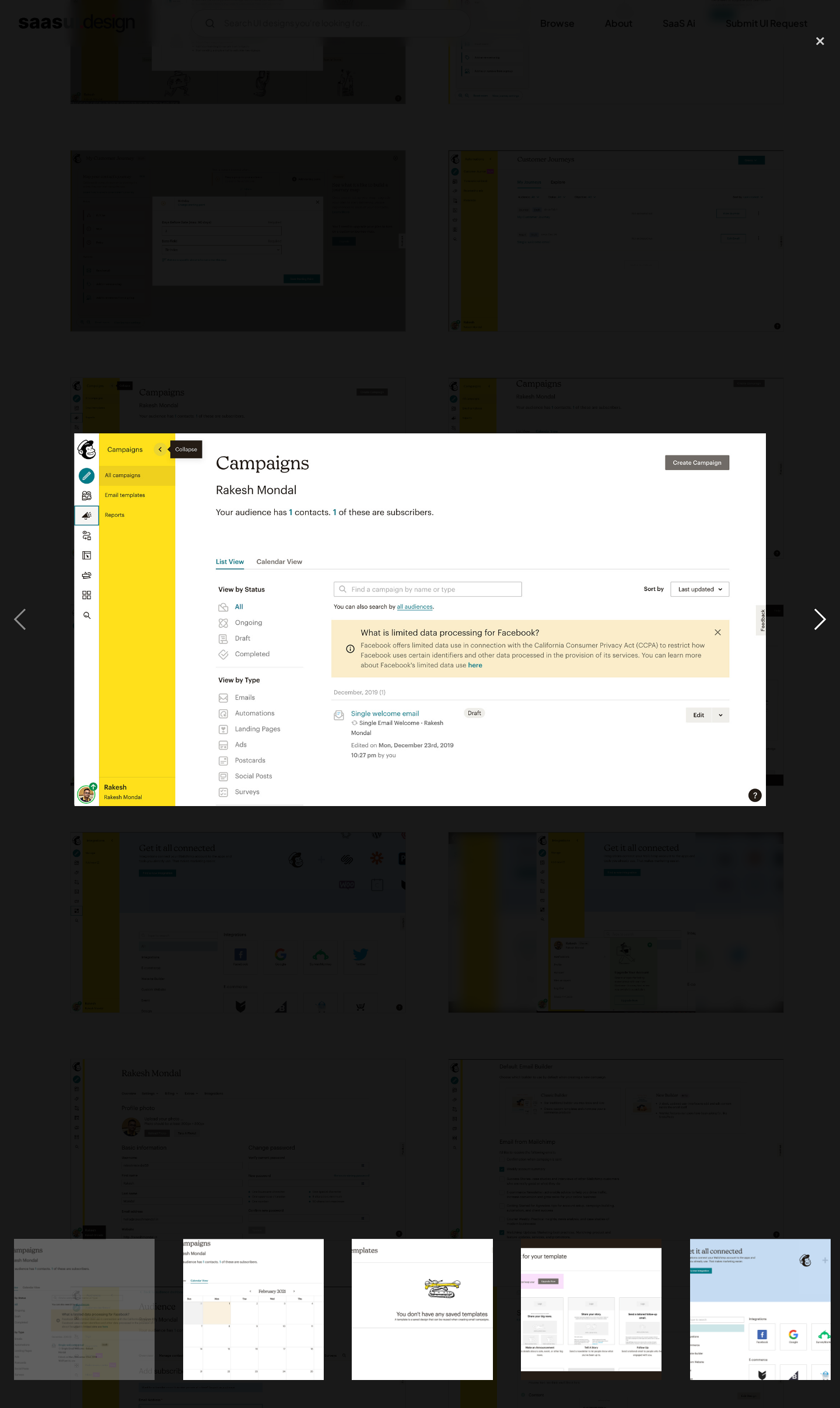
click at [807, 610] on div "next image" at bounding box center [820, 619] width 40 height 1183
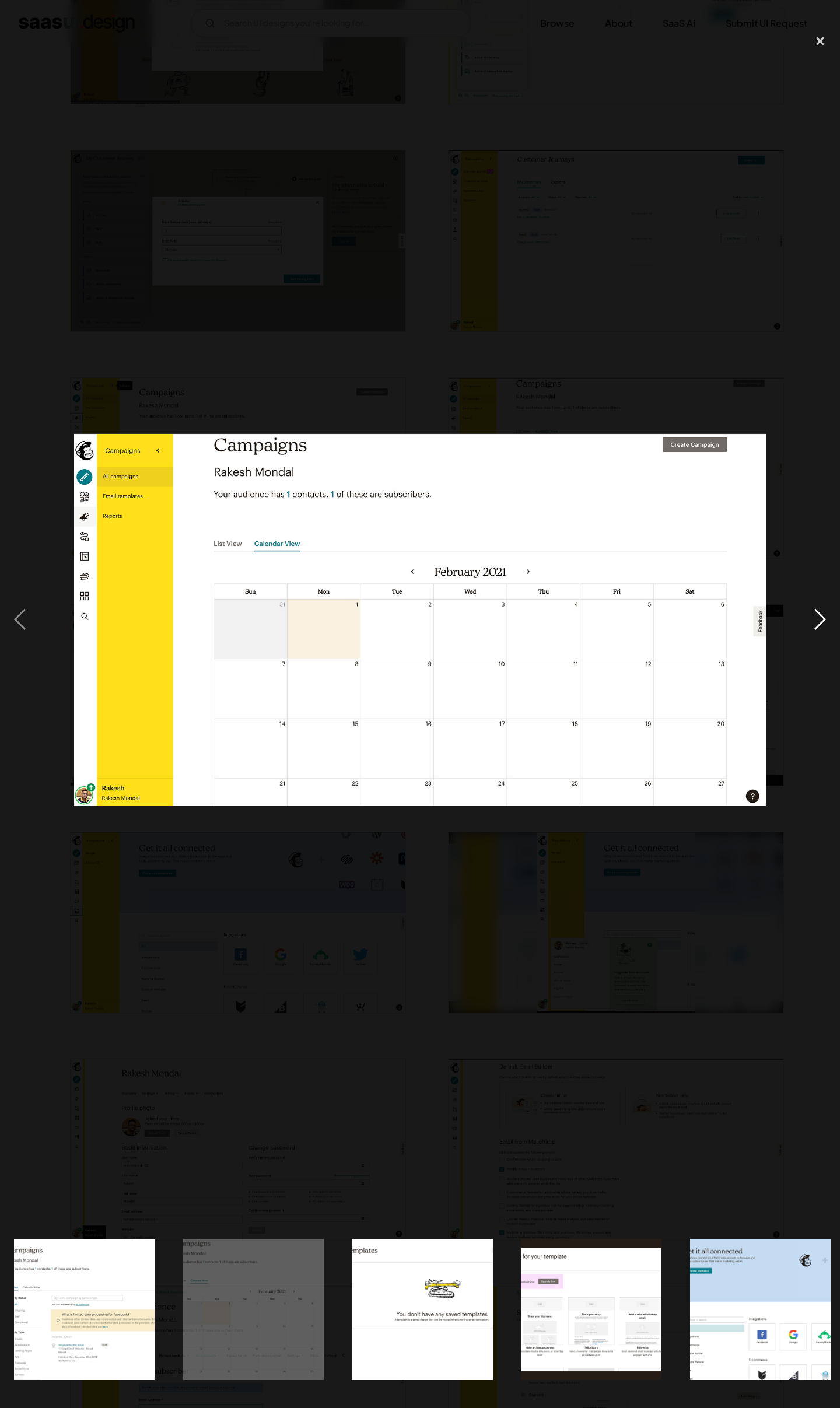
click at [807, 610] on div "next image" at bounding box center [820, 619] width 40 height 1183
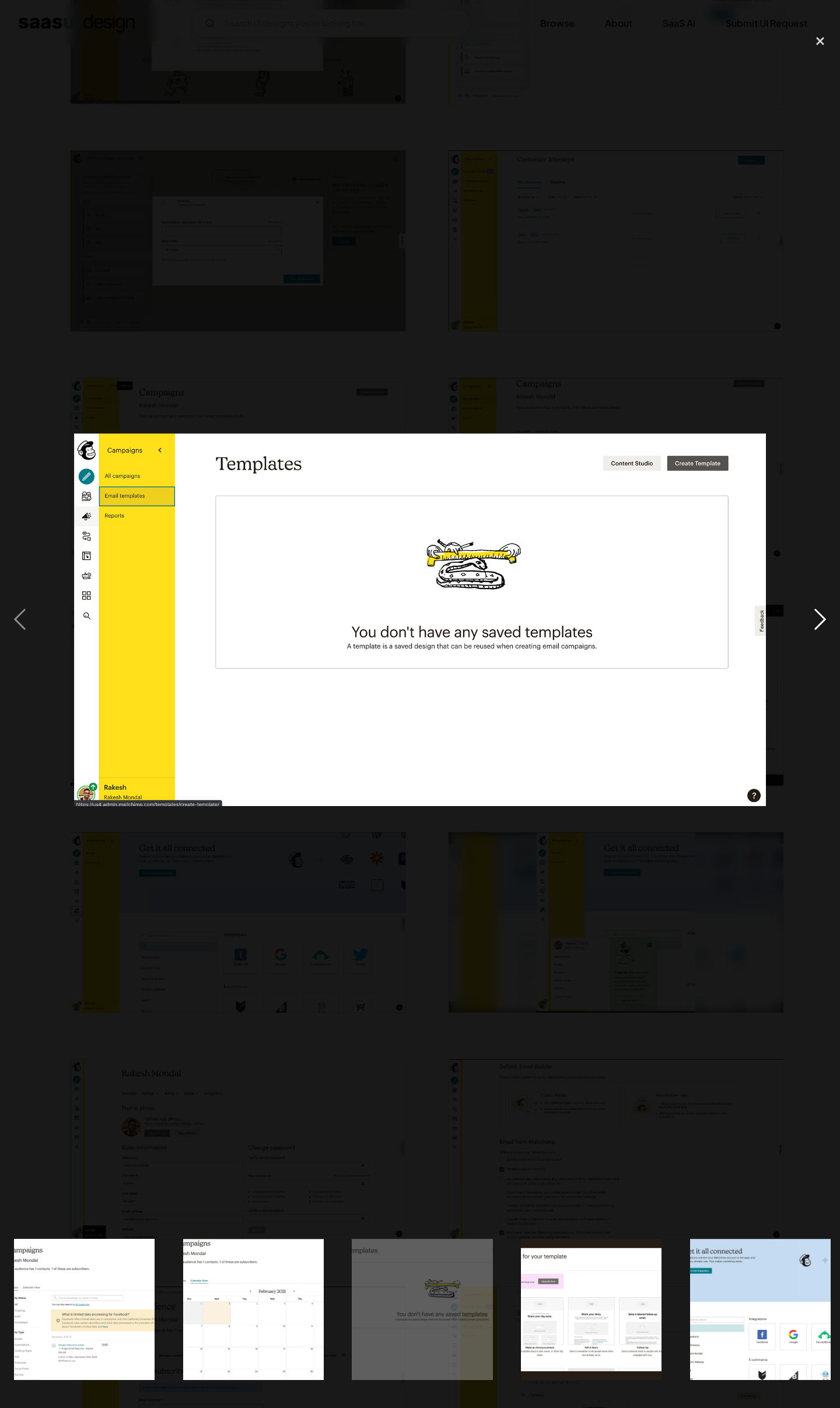
click at [807, 610] on div "next image" at bounding box center [820, 619] width 40 height 1183
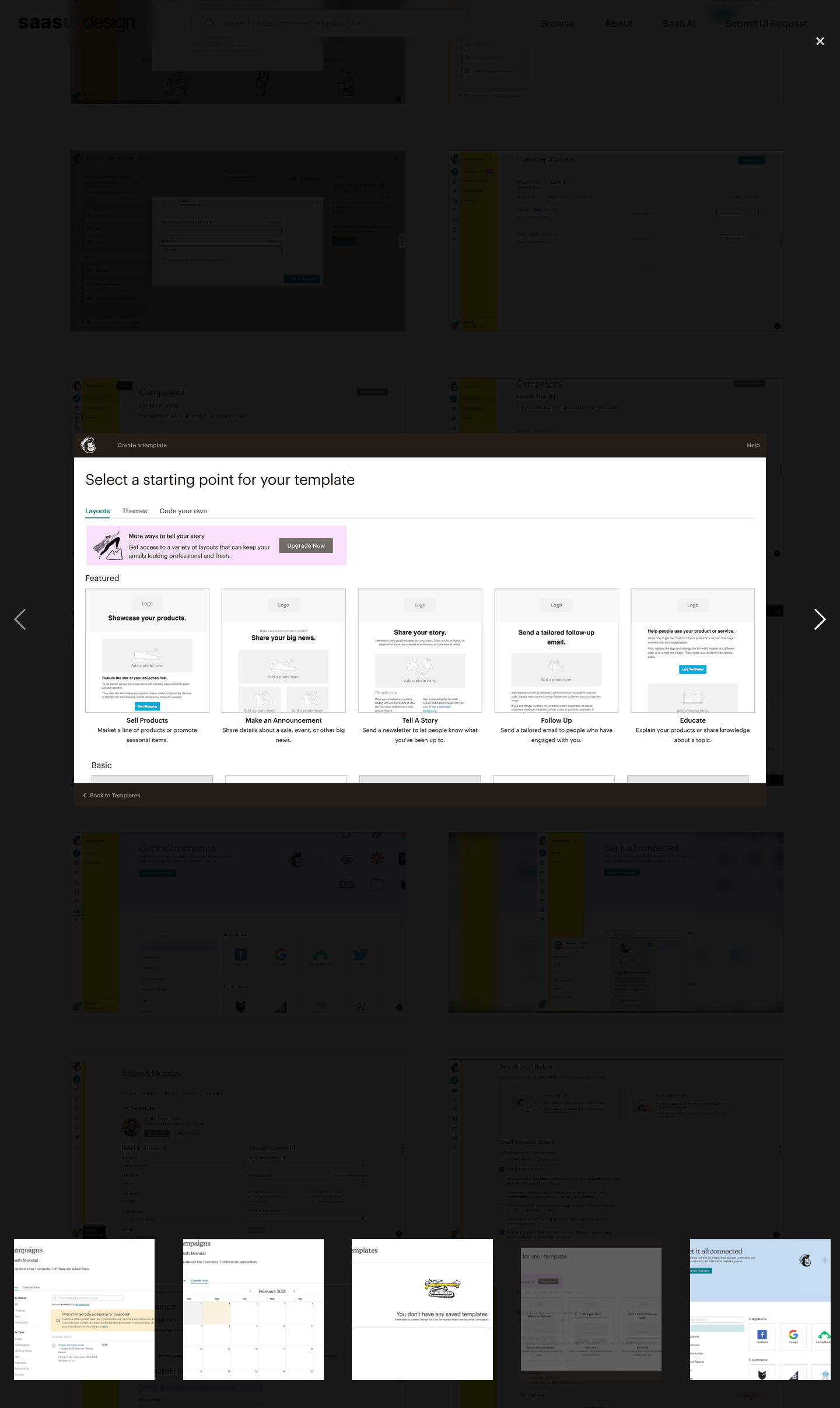
click at [807, 610] on div "next image" at bounding box center [820, 619] width 40 height 1183
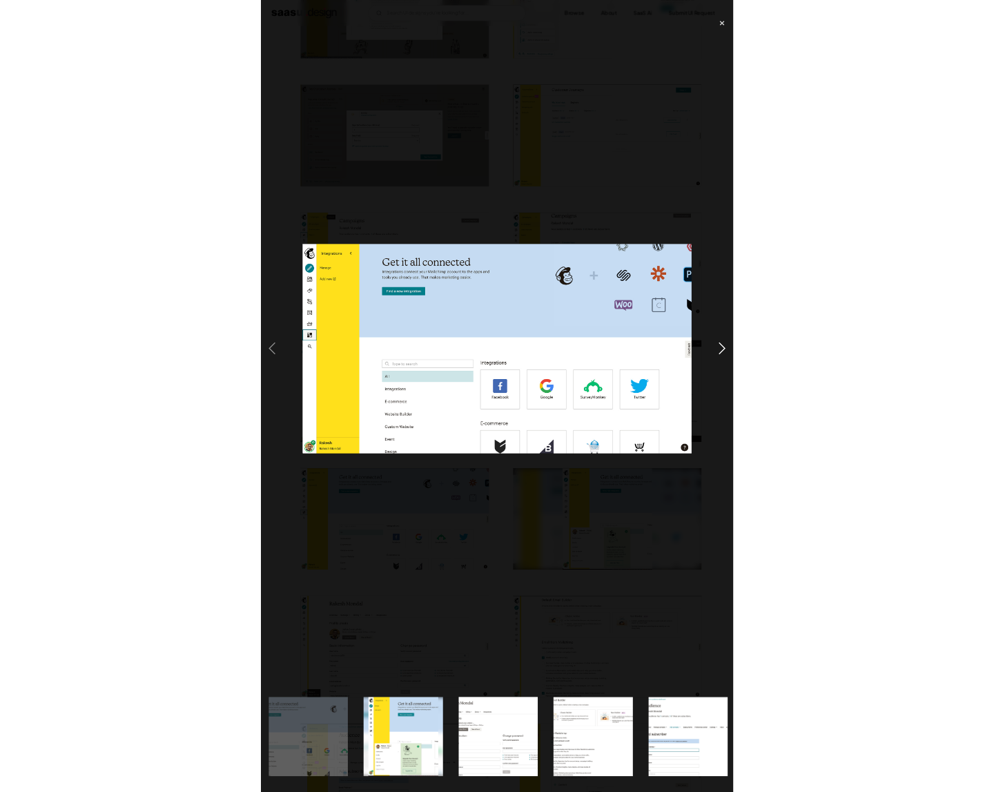
scroll to position [0, 3216]
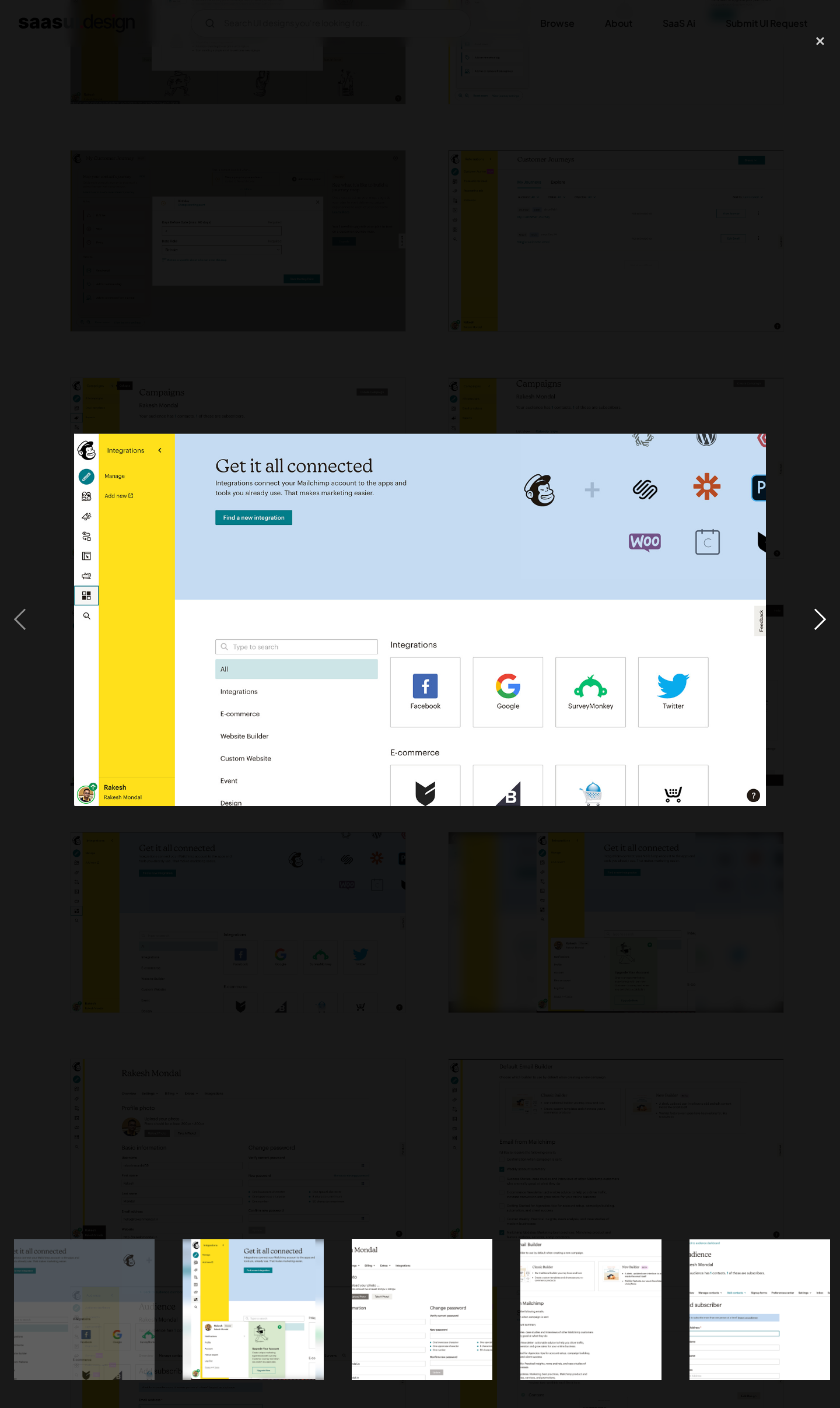
click at [807, 610] on div "next image" at bounding box center [820, 619] width 40 height 1183
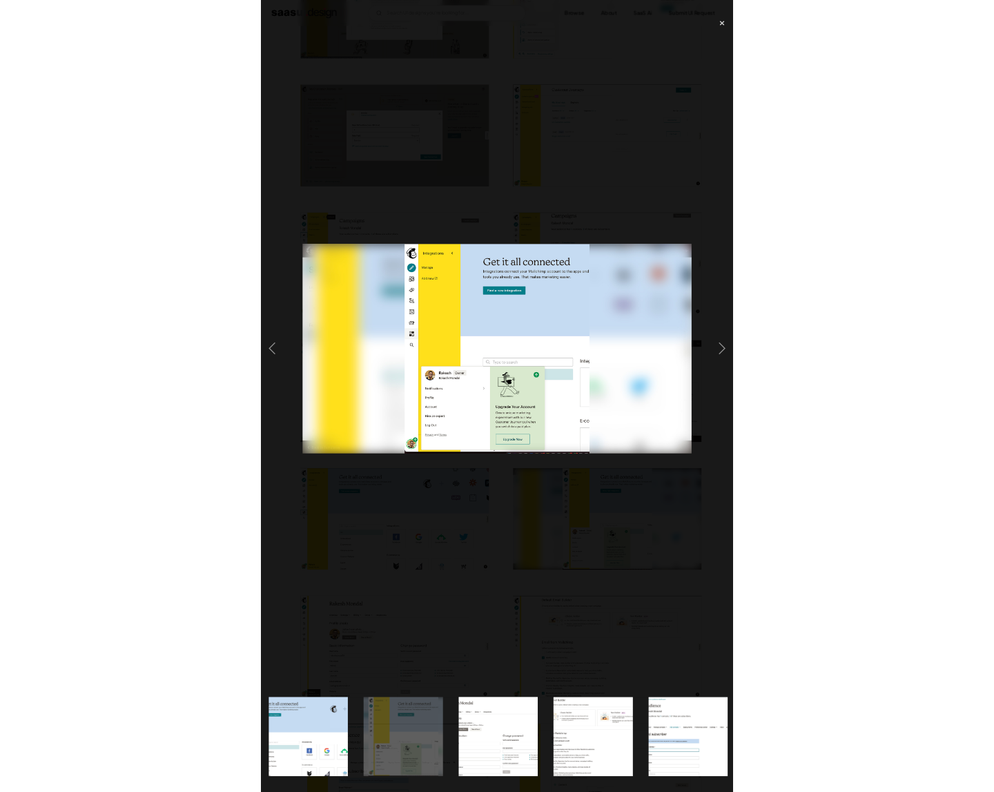
scroll to position [0, 1397]
